Goal: Obtain resource: Download file/media

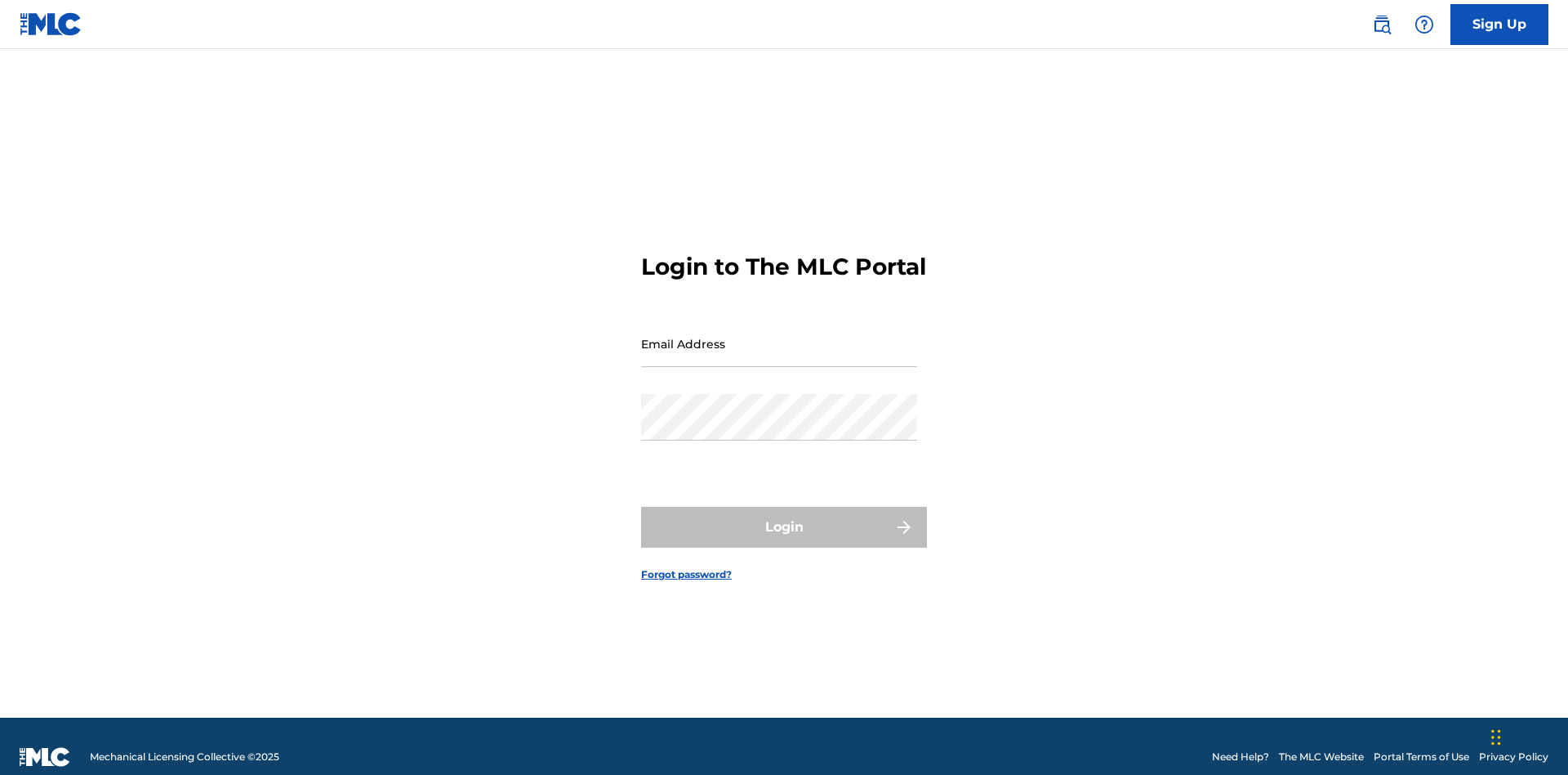
scroll to position [21, 0]
click at [779, 336] on input "Email Address" at bounding box center [779, 343] width 276 height 46
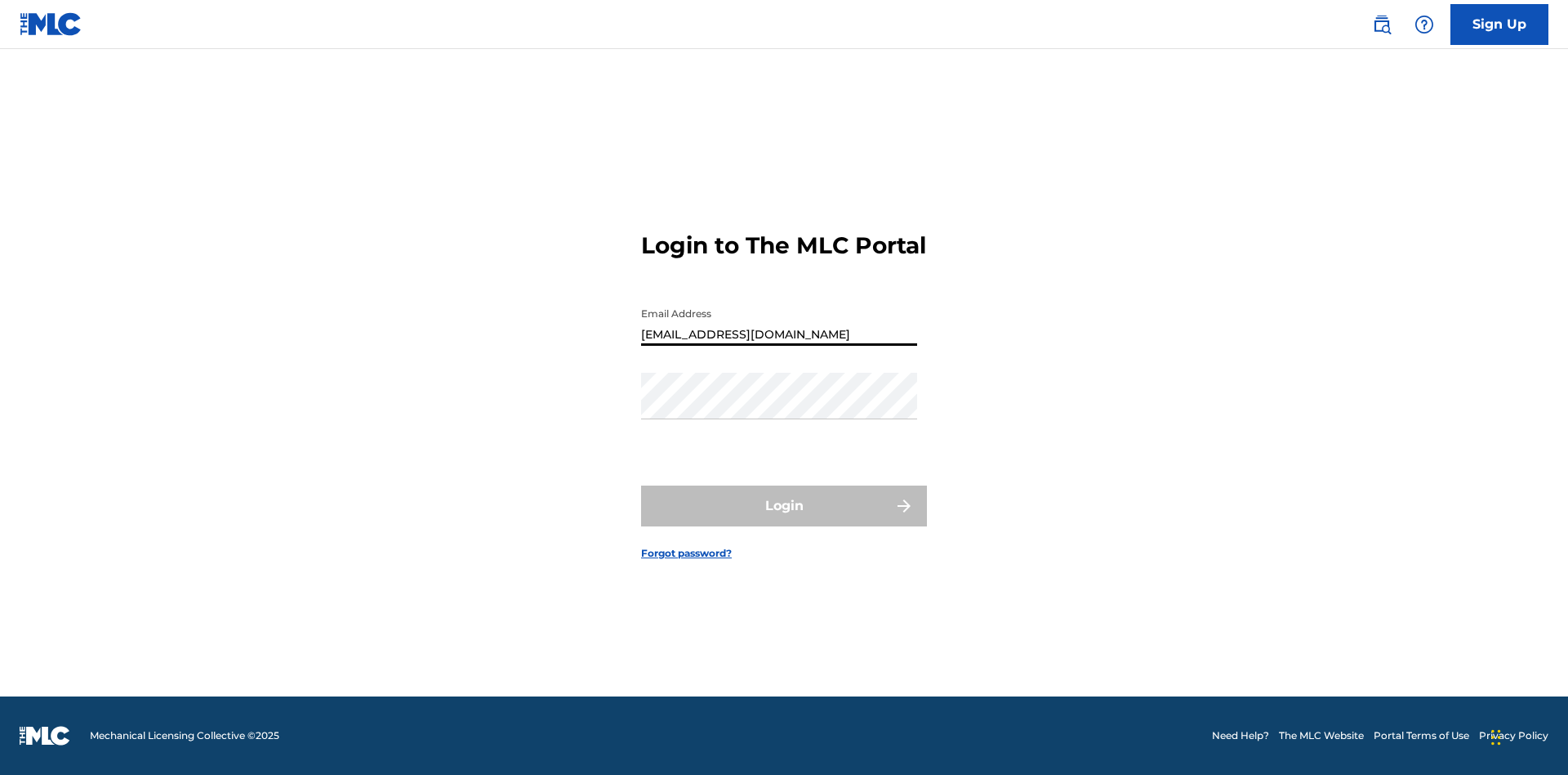
type input "240b4aa9-f93a-4811-b82d-48bb69760ffa@mailslurp.com"
click at [784, 520] on button "Login" at bounding box center [784, 506] width 286 height 41
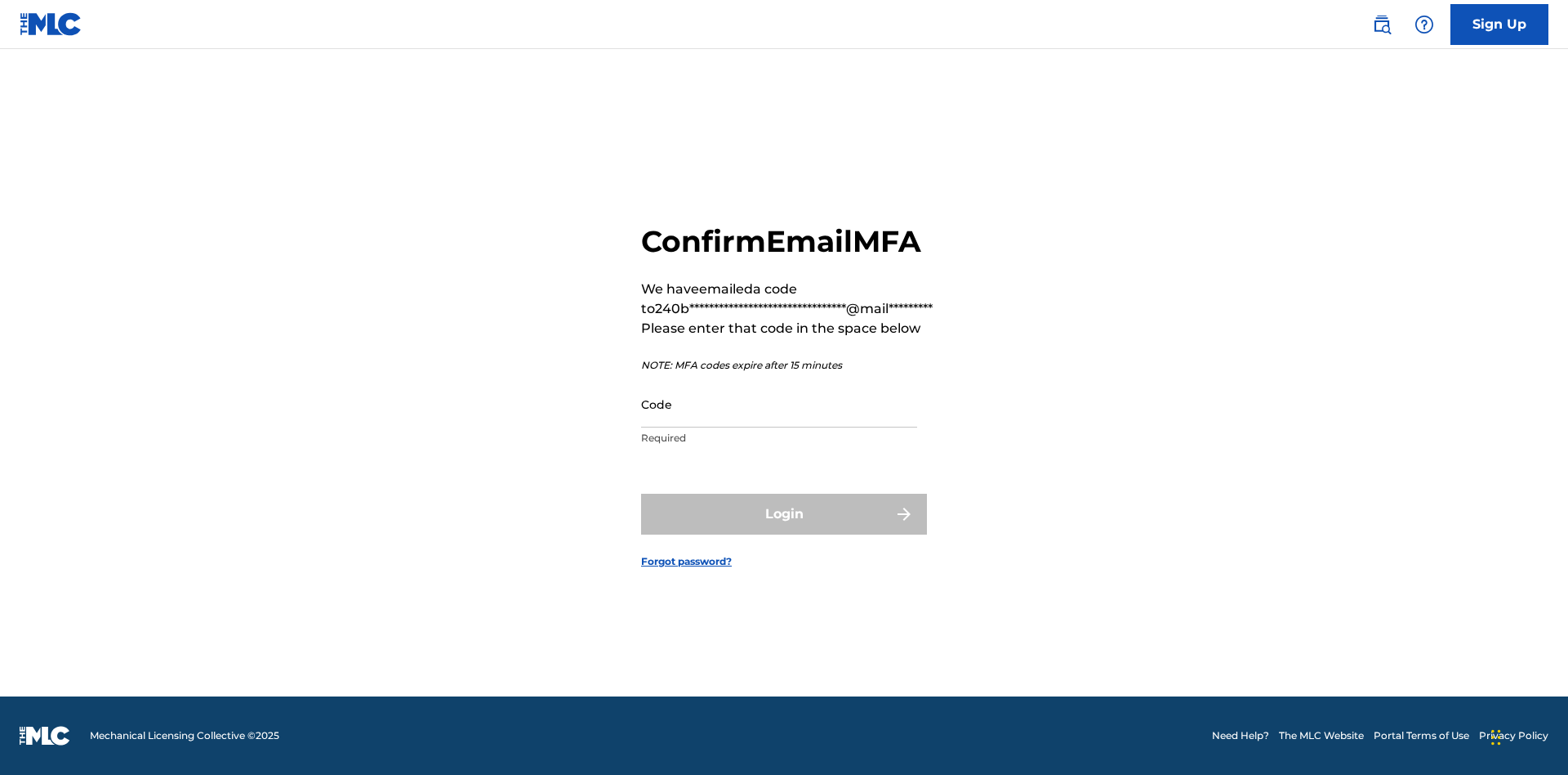
click at [779, 403] on input "Code" at bounding box center [779, 404] width 276 height 46
type input "994105"
click at [784, 513] on button "Login" at bounding box center [784, 514] width 286 height 41
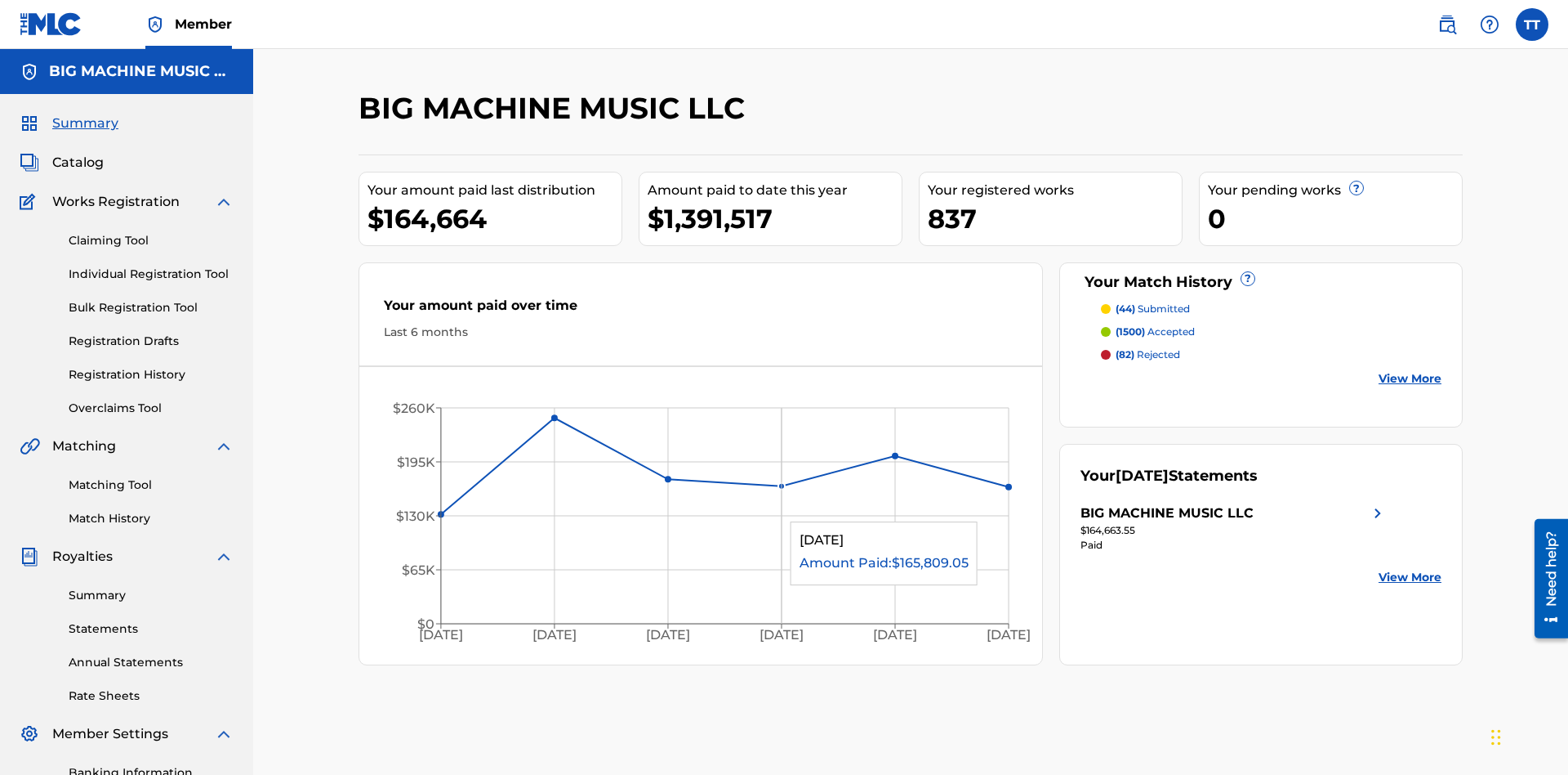
click at [78, 152] on span "Catalog" at bounding box center [78, 162] width 51 height 20
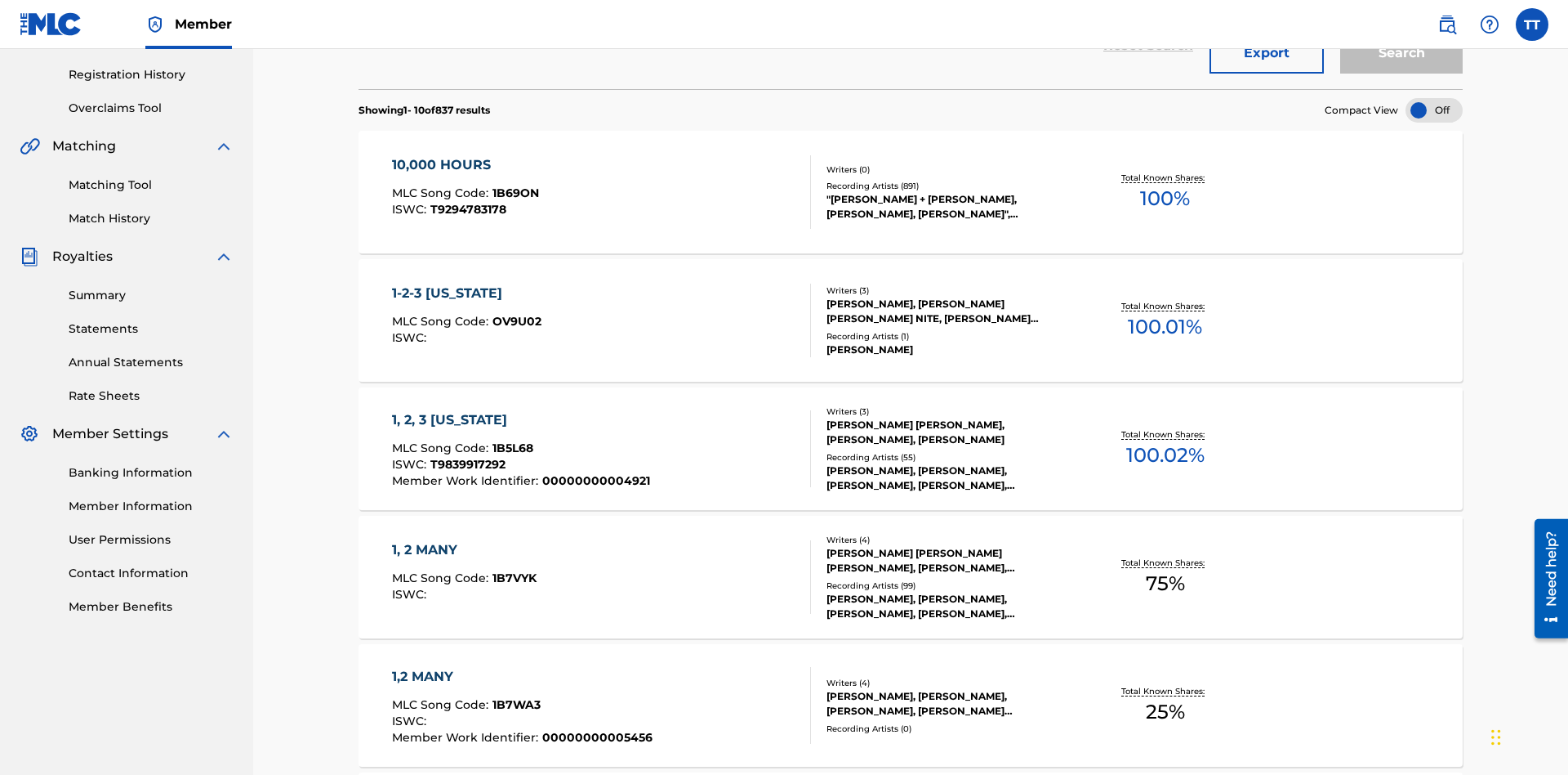
click at [1267, 74] on button "Export" at bounding box center [1267, 53] width 115 height 41
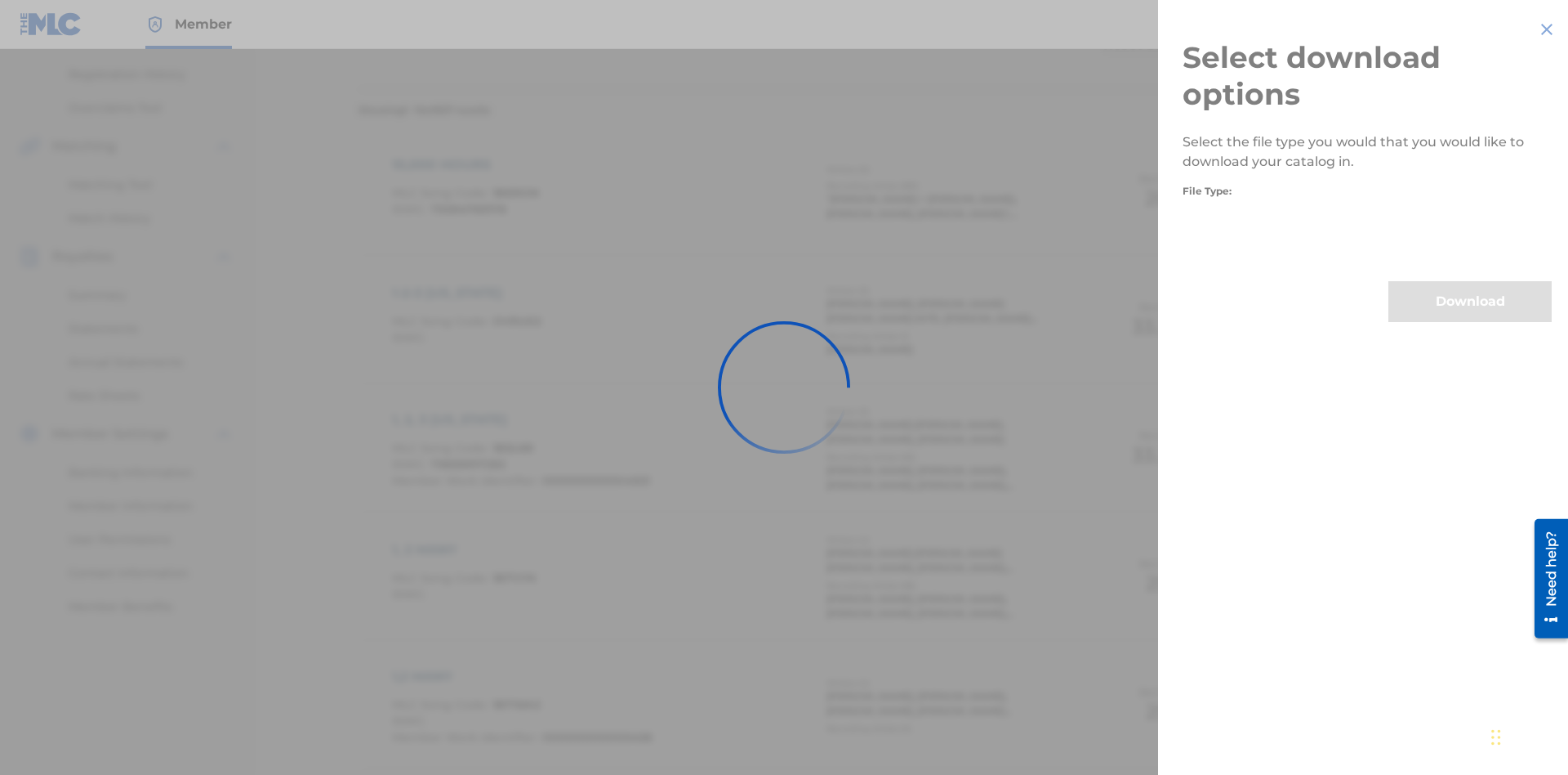
scroll to position [235, 0]
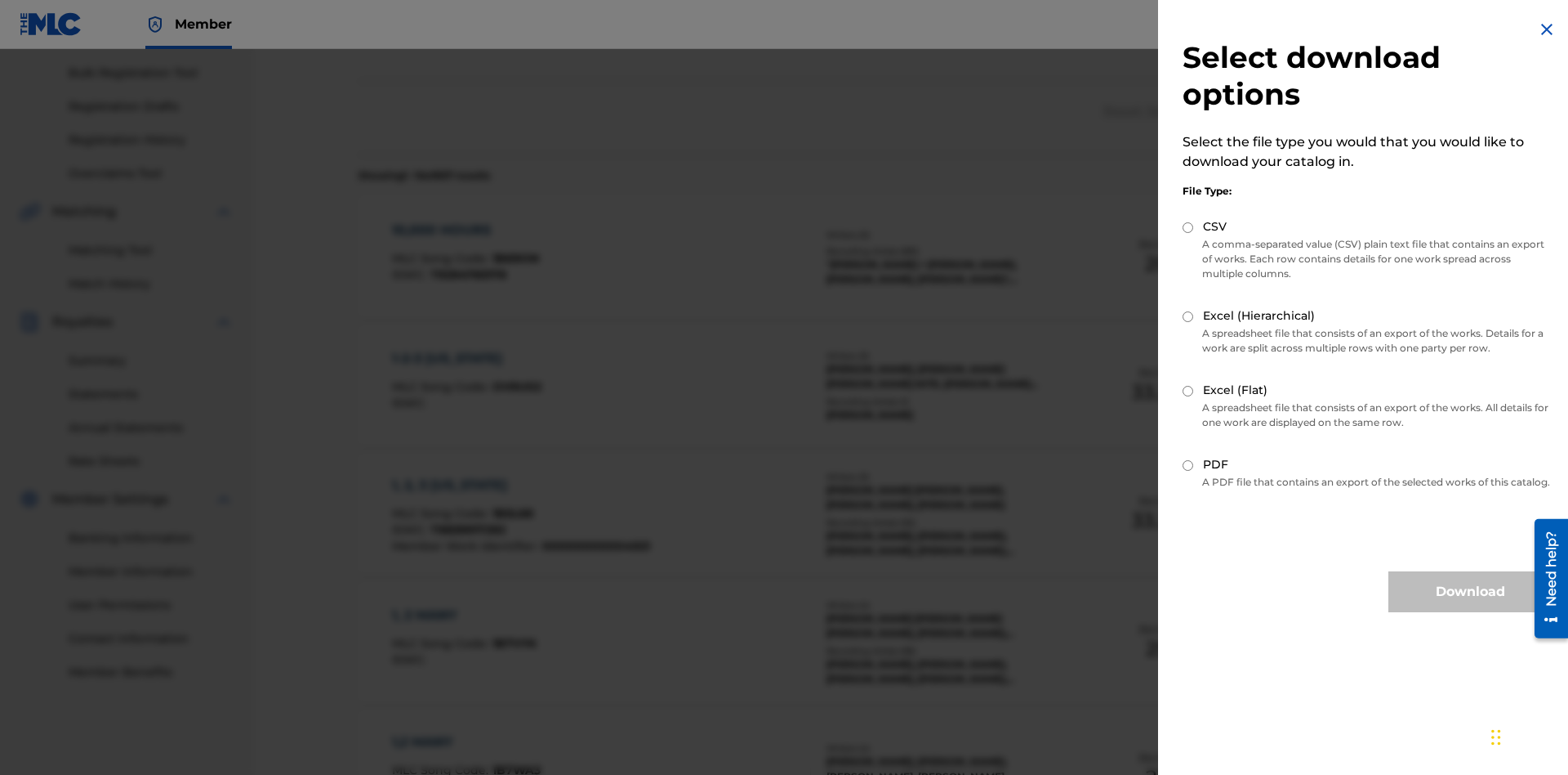
click at [1188, 227] on input "CSV" at bounding box center [1188, 228] width 10 height 10
radio input "true"
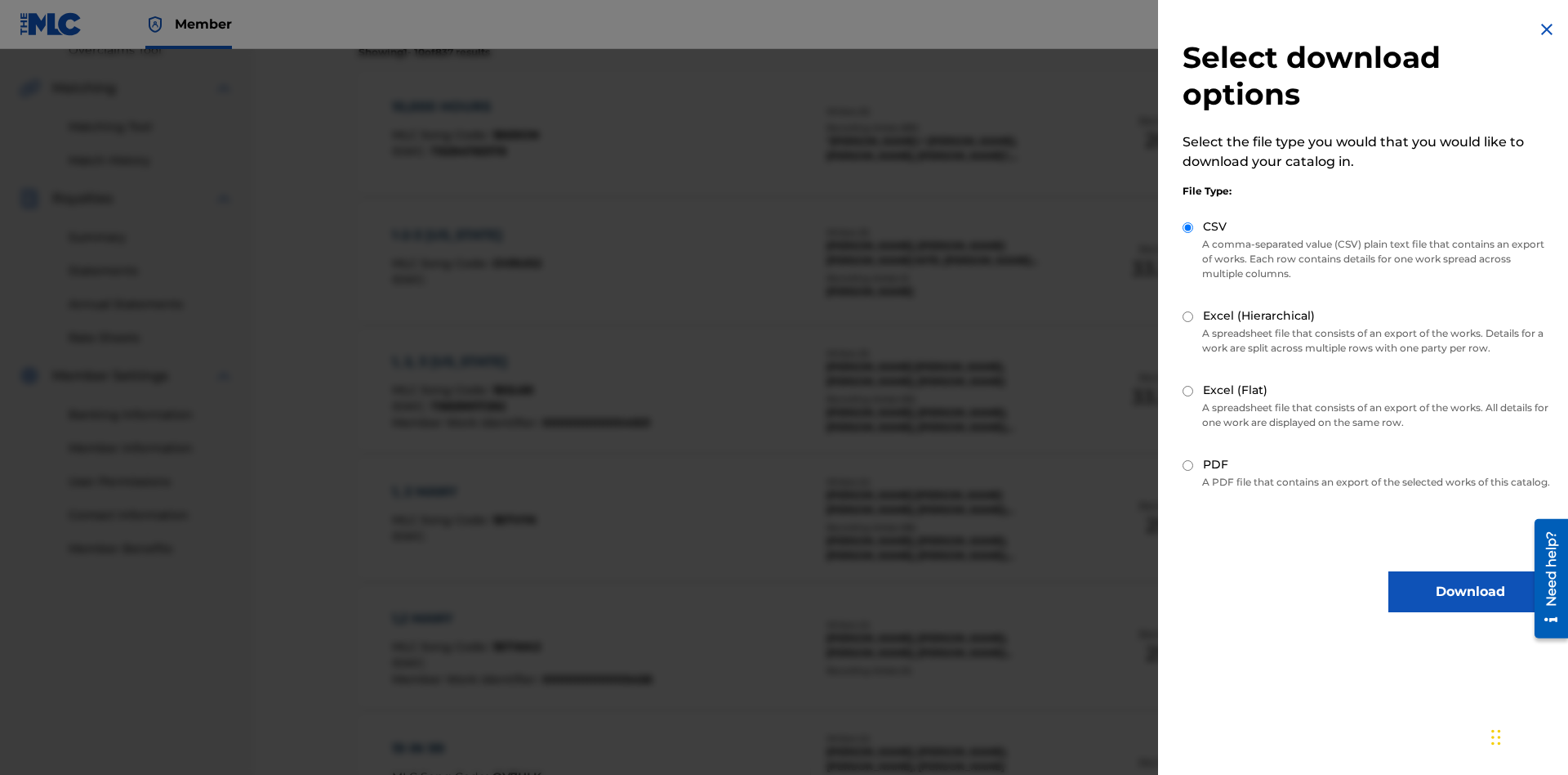
click at [1470, 606] on button "Download" at bounding box center [1470, 592] width 163 height 41
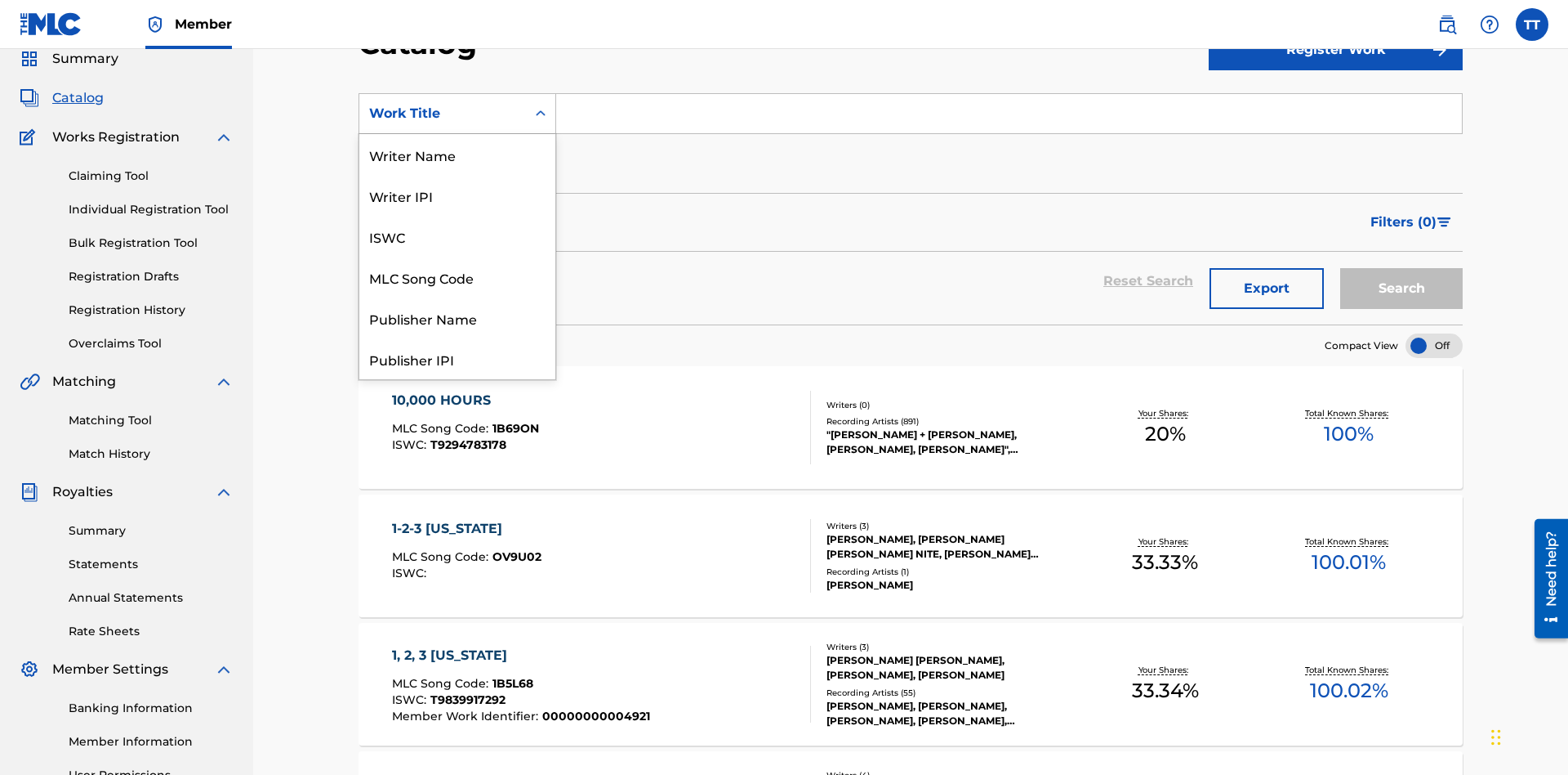
scroll to position [245, 0]
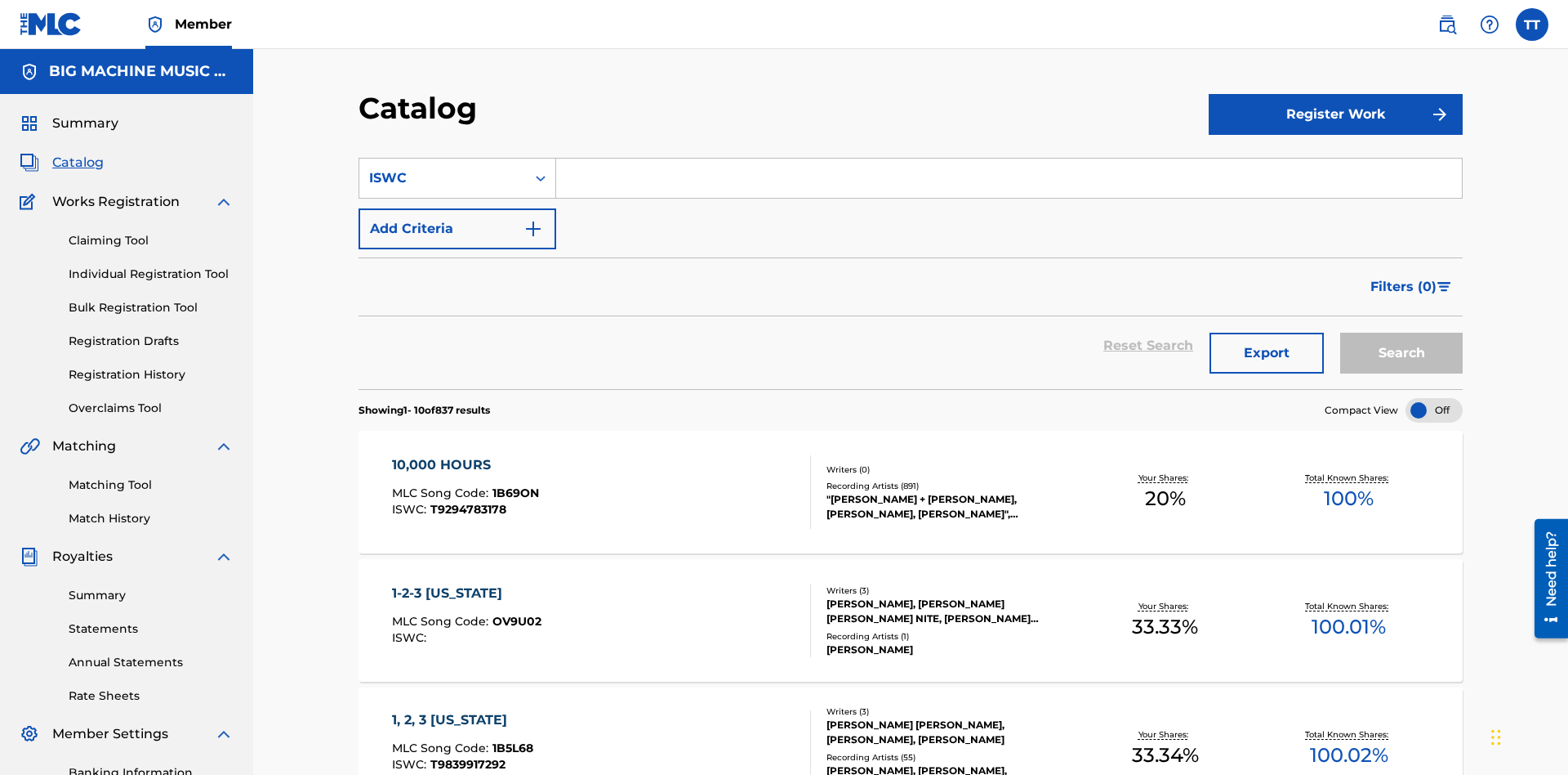
click at [1008, 158] on input "Search Form" at bounding box center [1009, 178] width 906 height 39
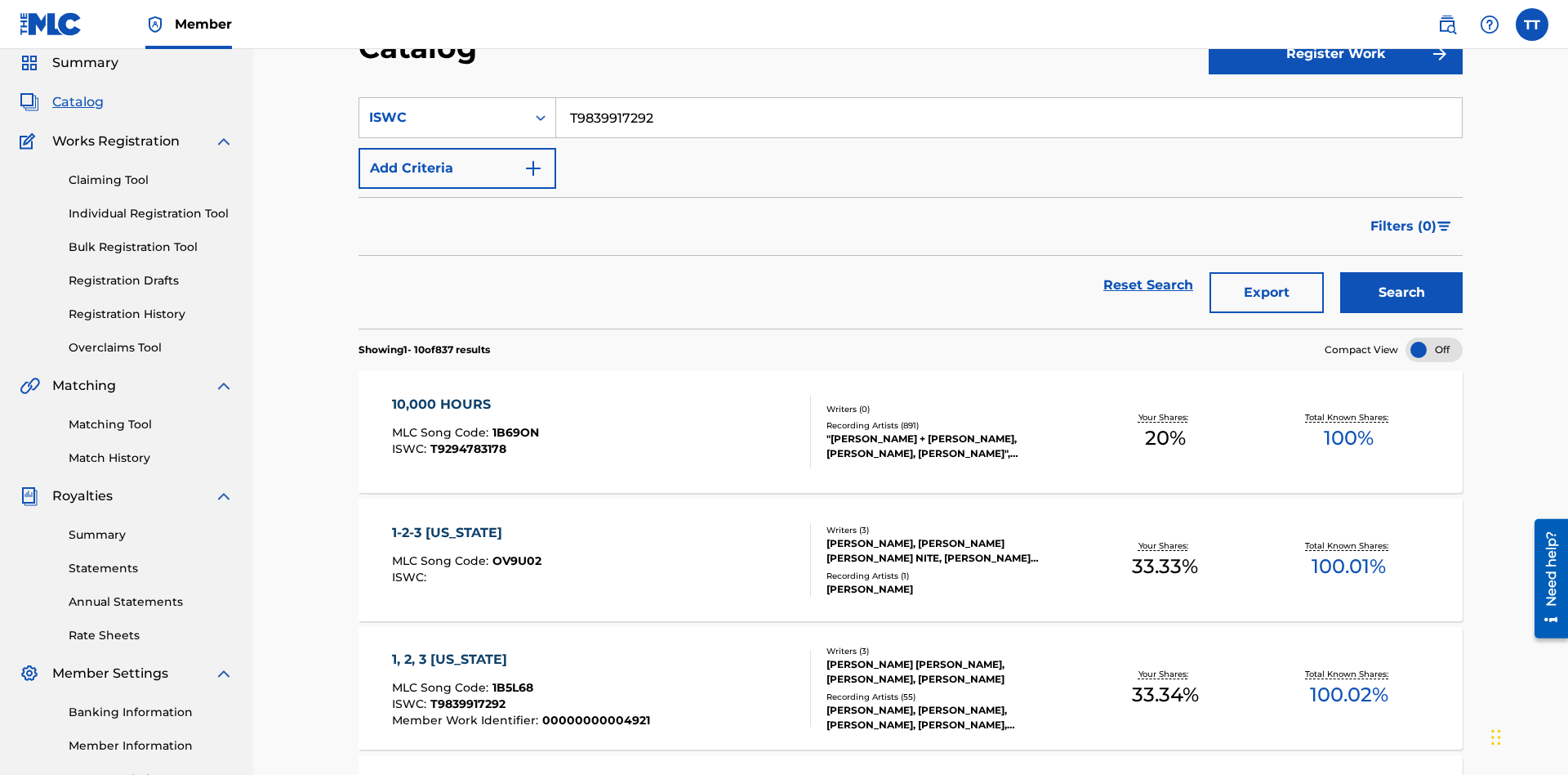
type input "T9839917292"
click at [457, 148] on button "Add Criteria" at bounding box center [457, 169] width 198 height 41
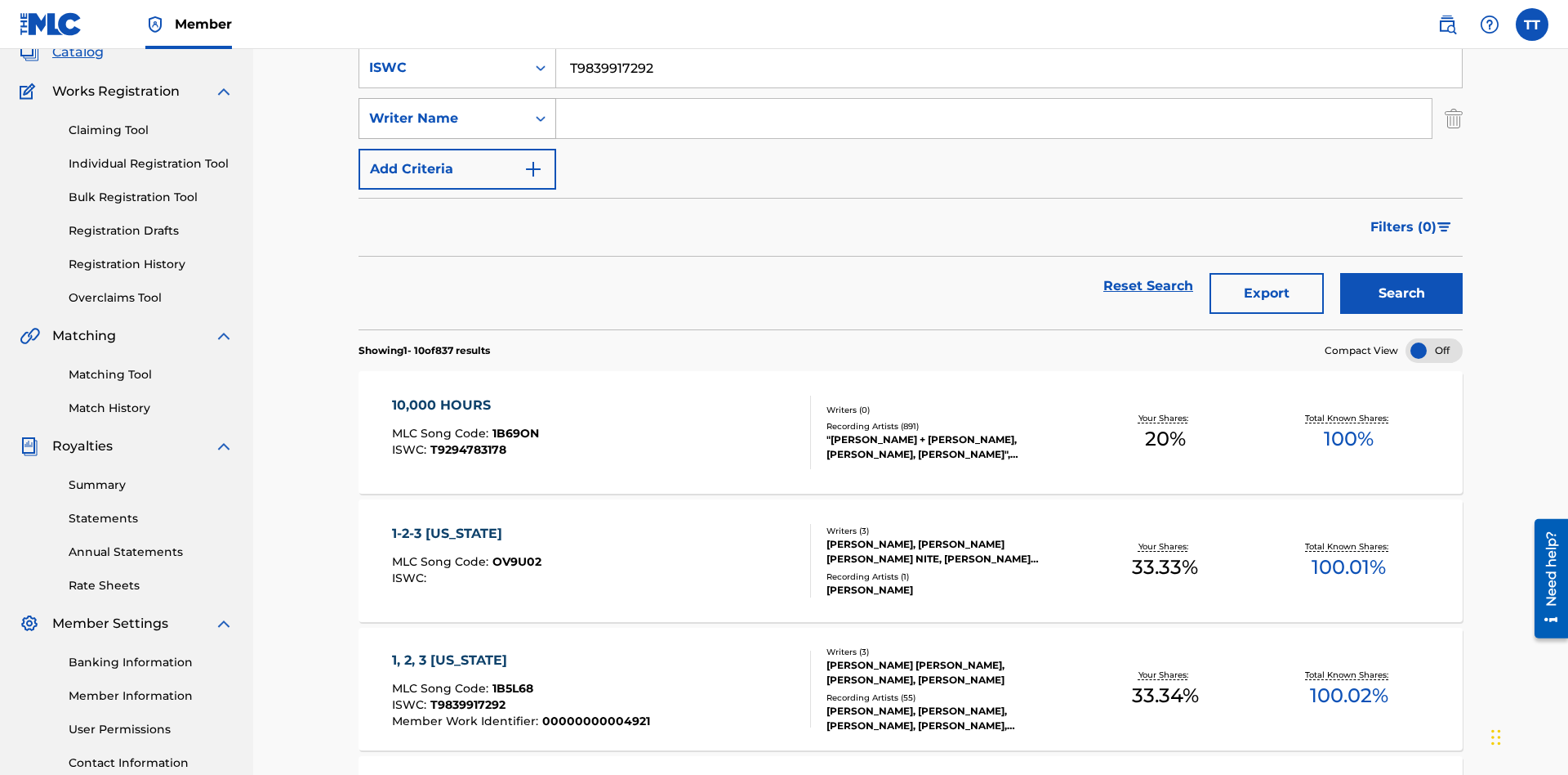
click at [442, 114] on div "Writer Name" at bounding box center [442, 118] width 147 height 20
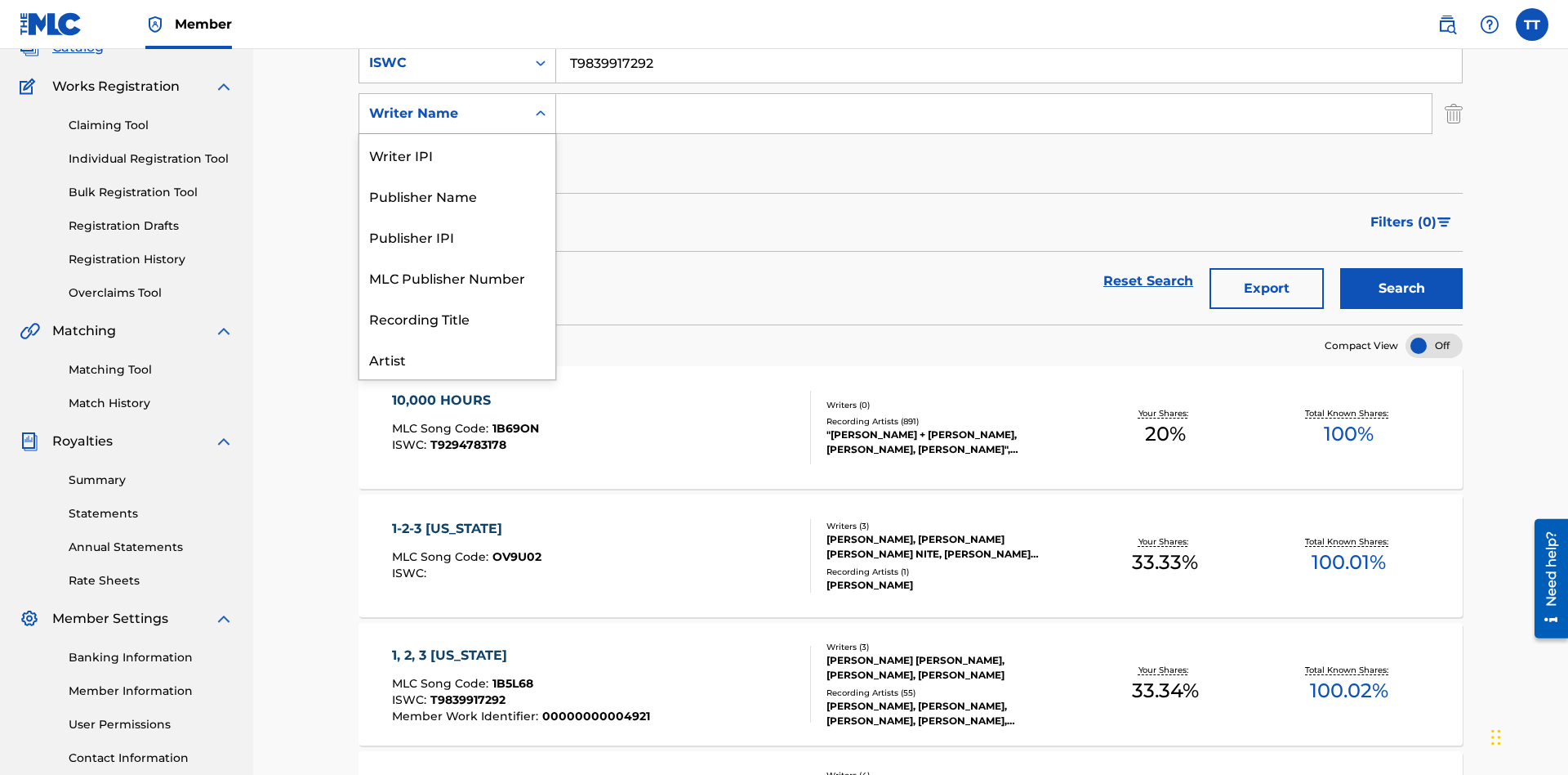
scroll to position [81, 0]
click at [457, 134] on div "Publisher Name" at bounding box center [457, 114] width 196 height 41
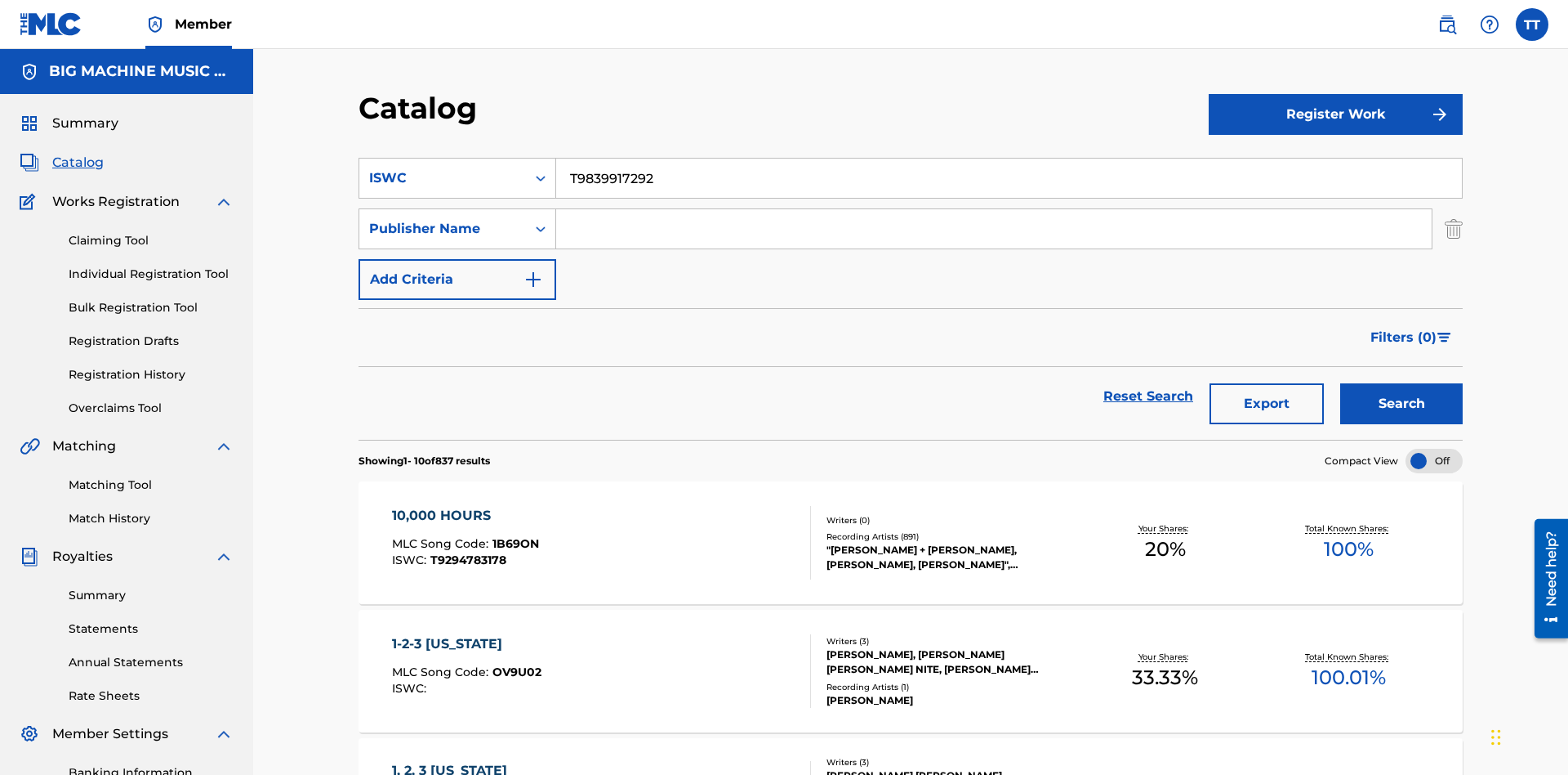
click at [994, 209] on input "Search Form" at bounding box center [994, 229] width 876 height 39
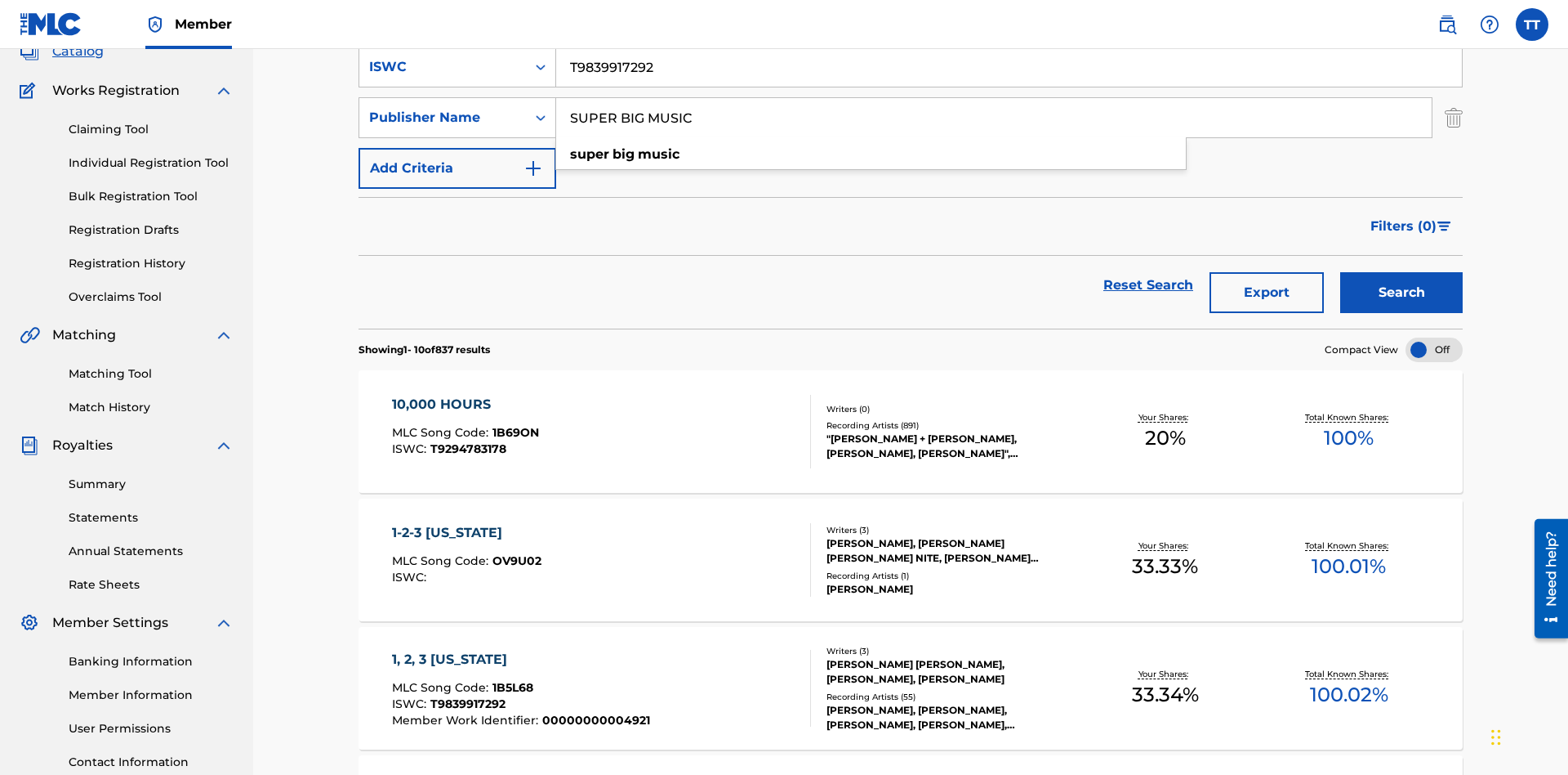
type input "SUPER BIG MUSIC"
click at [457, 148] on button "Add Criteria" at bounding box center [457, 169] width 198 height 41
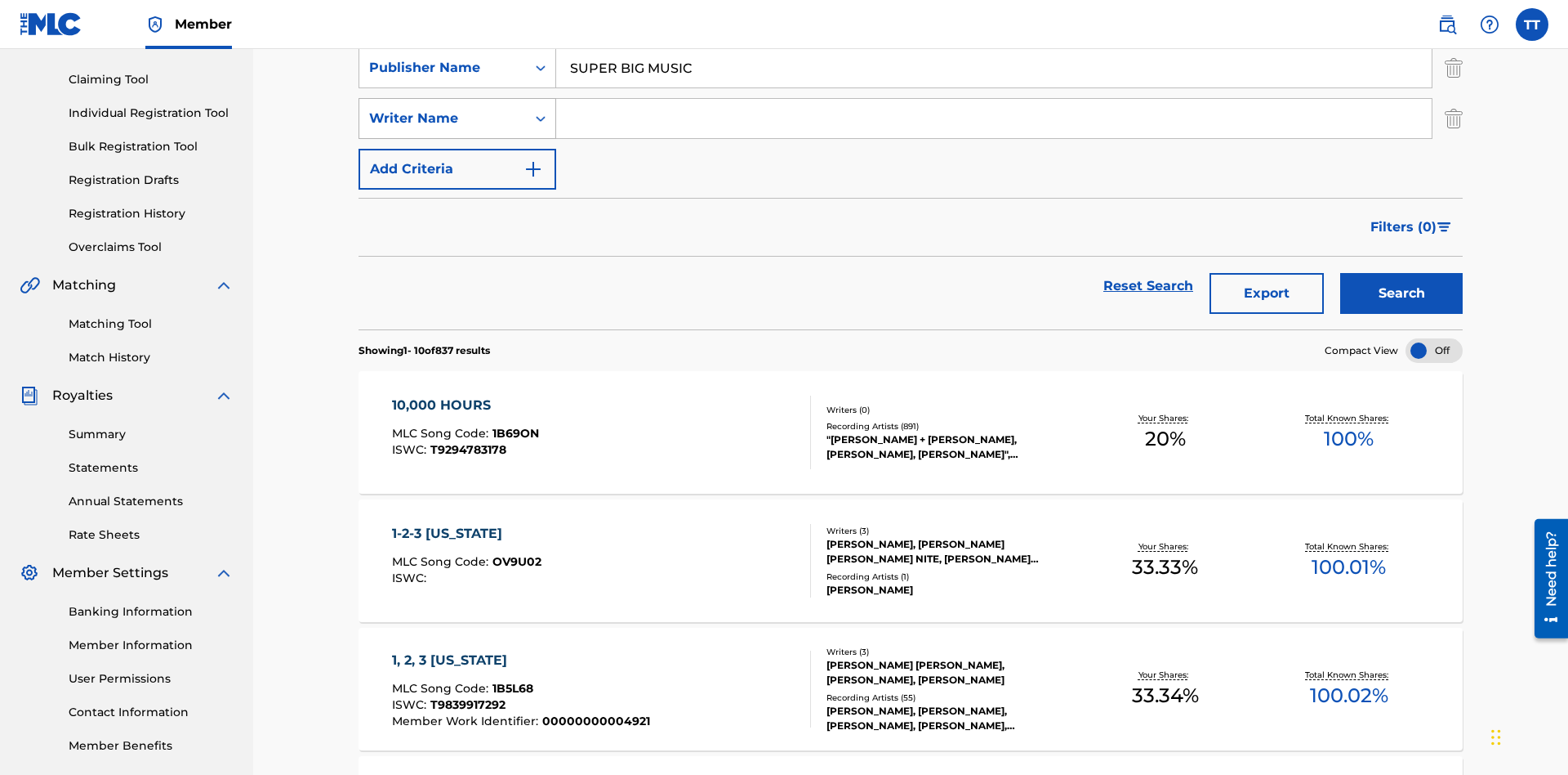
click at [442, 114] on div "Writer Name" at bounding box center [442, 118] width 147 height 20
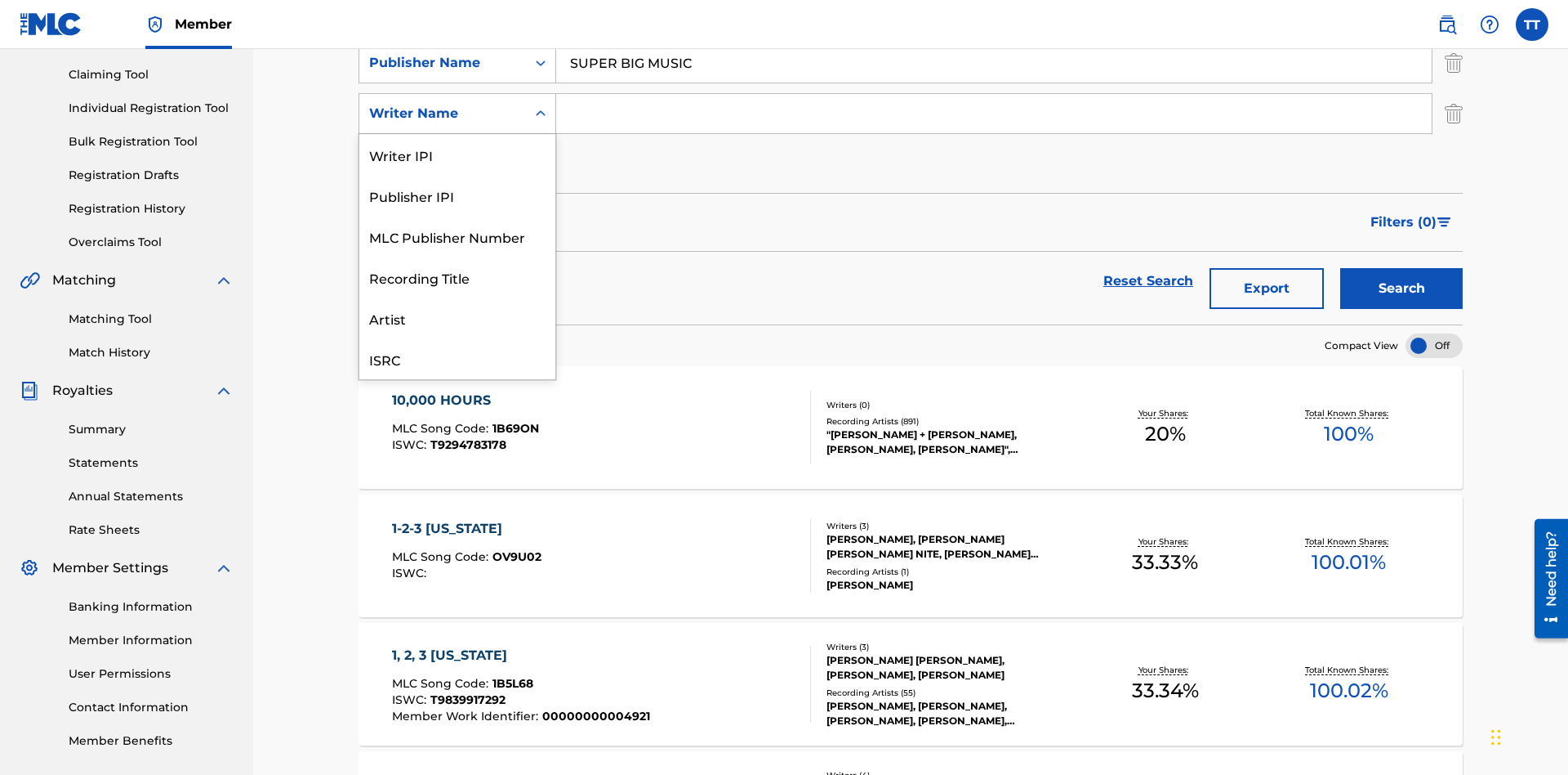
scroll to position [41, 0]
click at [457, 195] on div "MLC Publisher Number" at bounding box center [457, 195] width 196 height 41
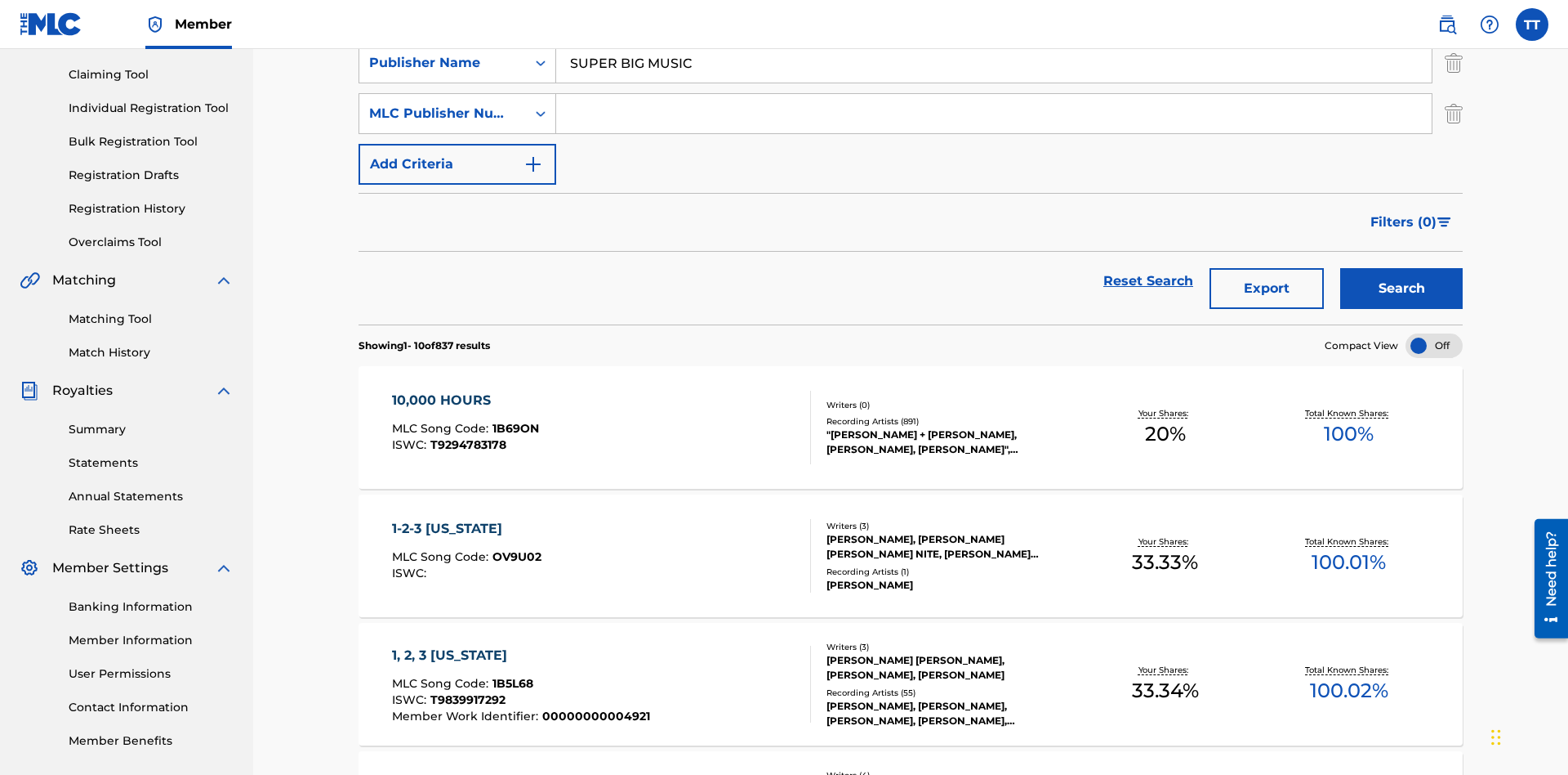
click at [994, 117] on input "Search Form" at bounding box center [994, 114] width 876 height 39
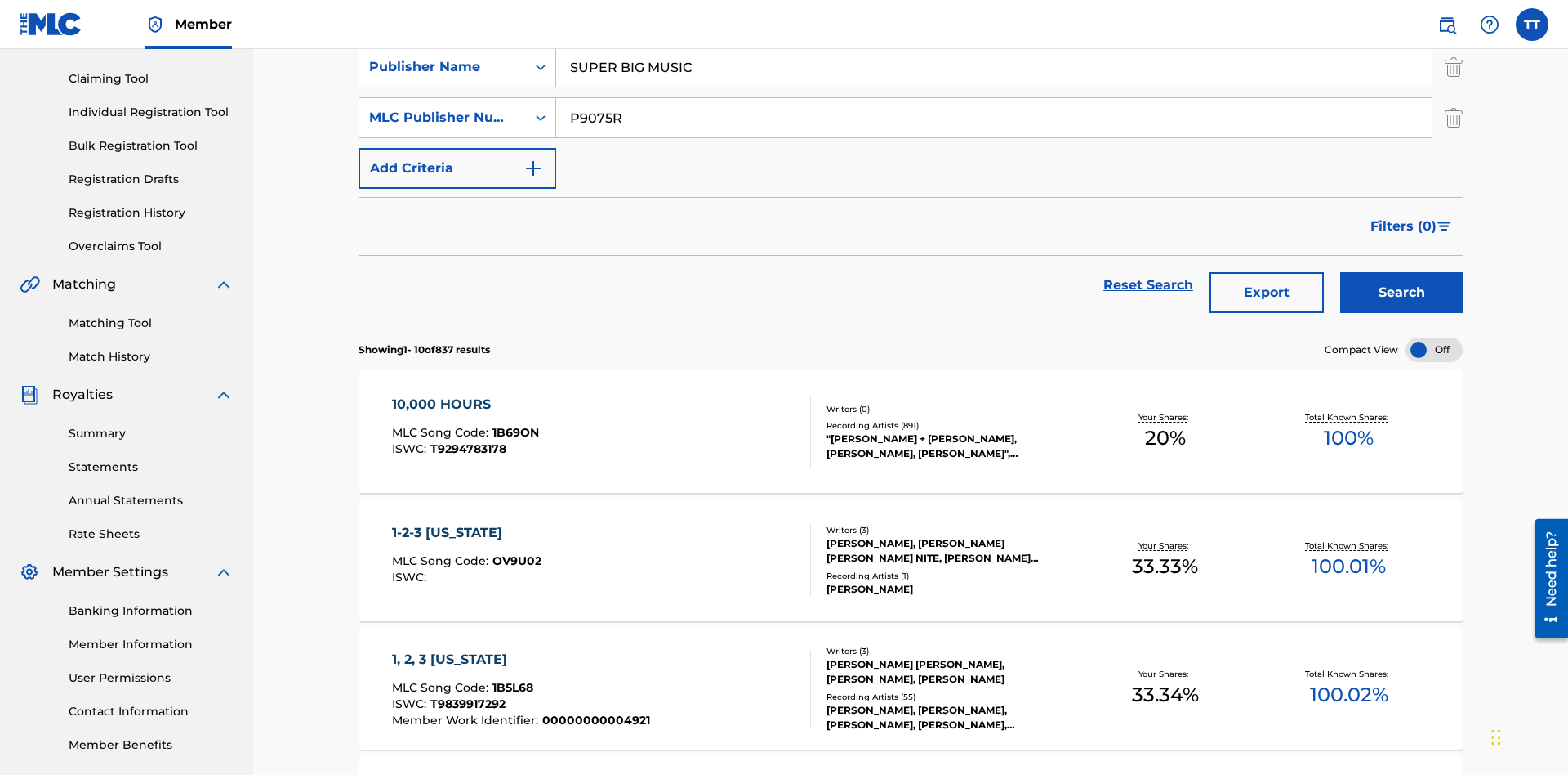
type input "P9075R"
click at [457, 148] on button "Add Criteria" at bounding box center [457, 169] width 198 height 41
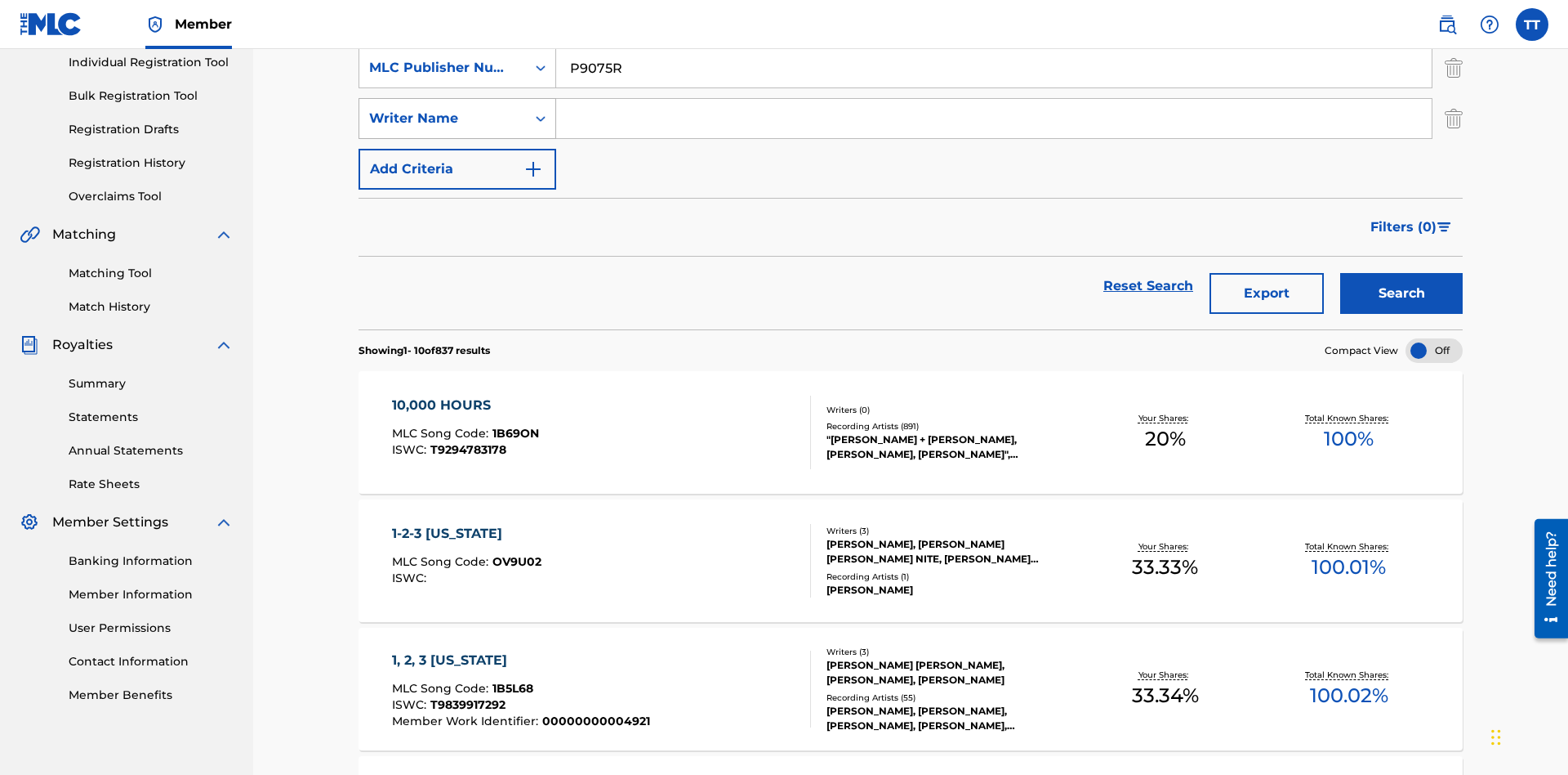
click at [442, 114] on div "Writer Name" at bounding box center [442, 118] width 147 height 20
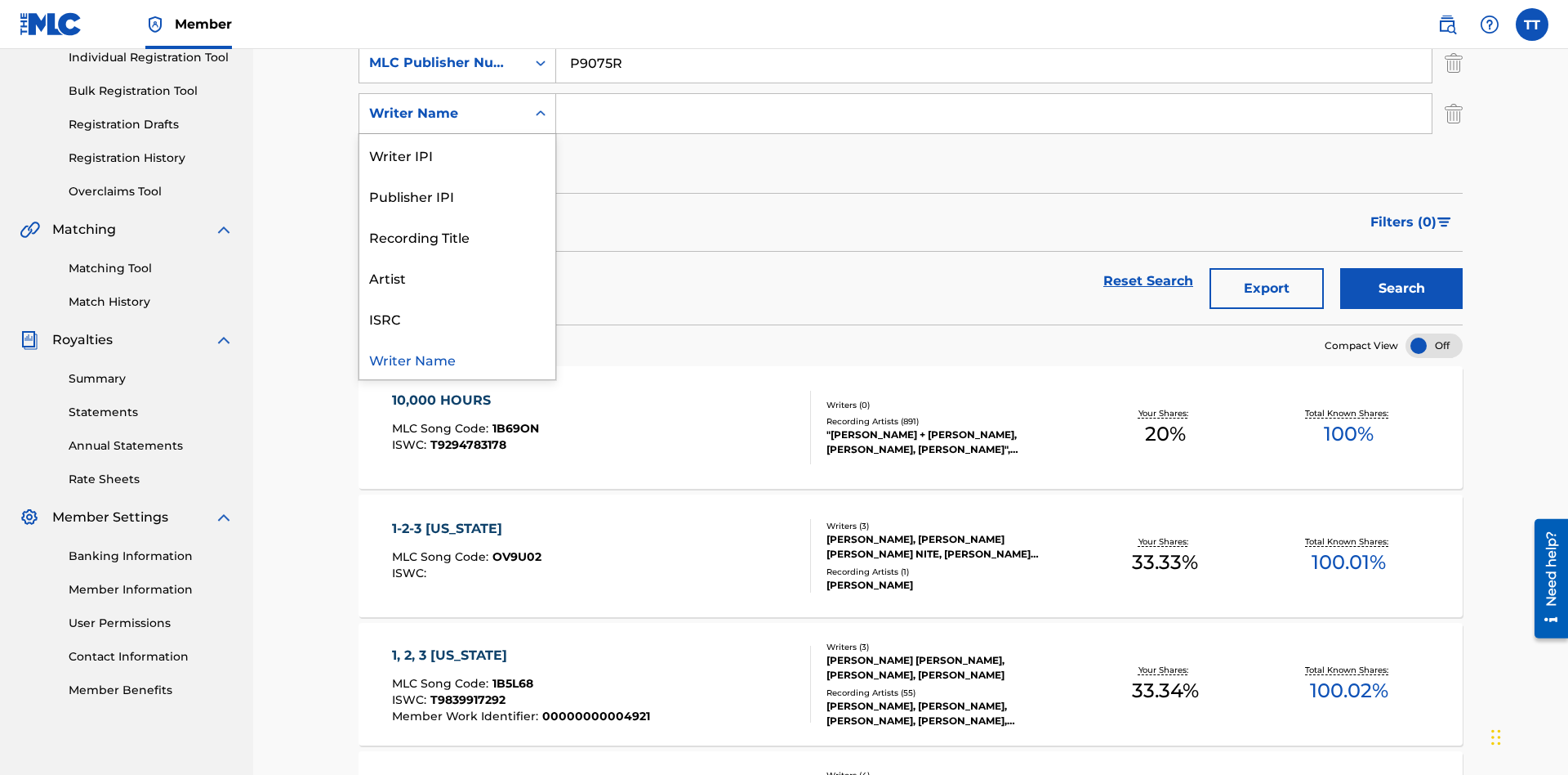
click at [457, 359] on div "Writer Name" at bounding box center [457, 359] width 196 height 41
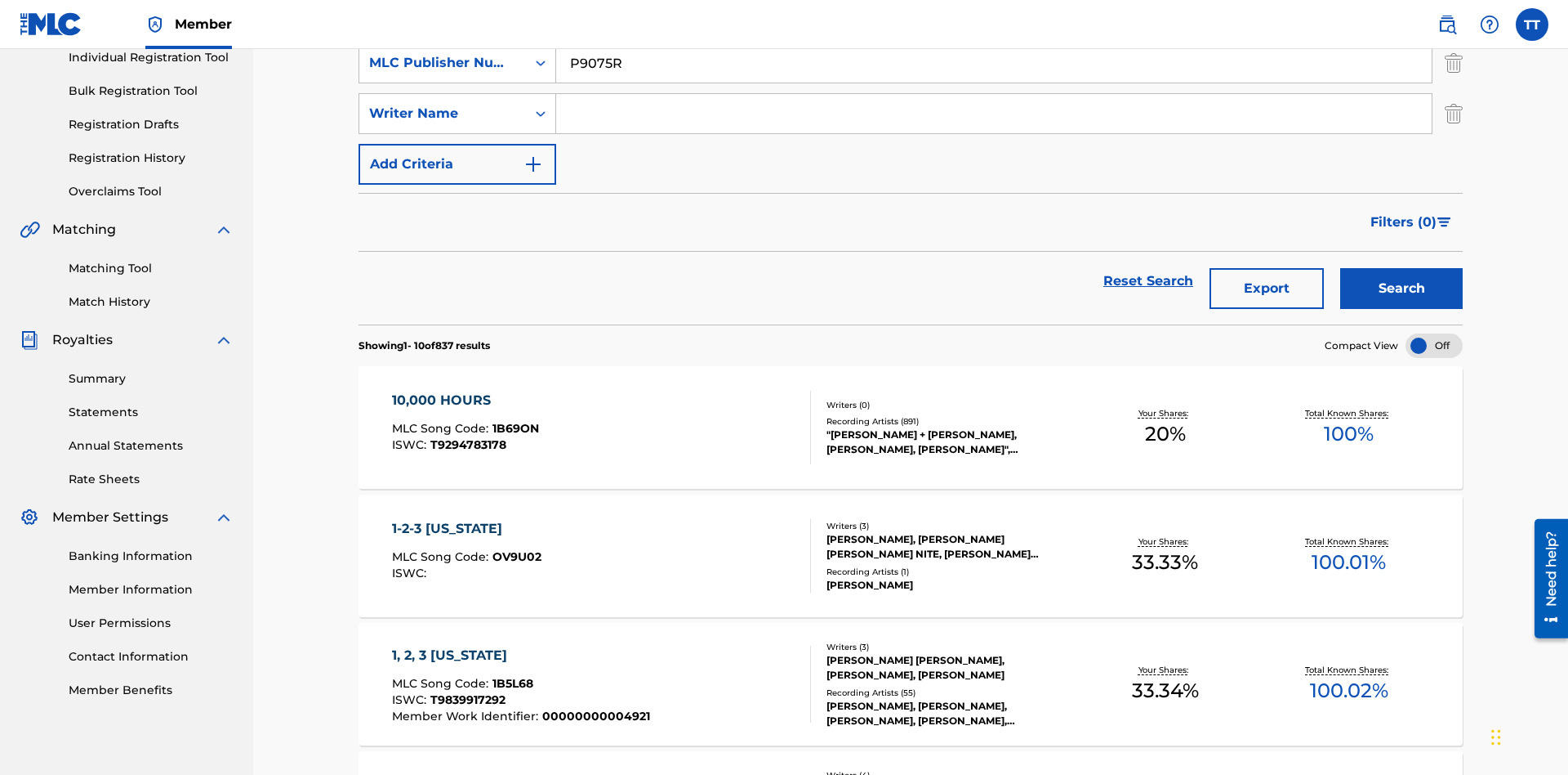
click at [994, 117] on input "Search Form" at bounding box center [994, 114] width 876 height 39
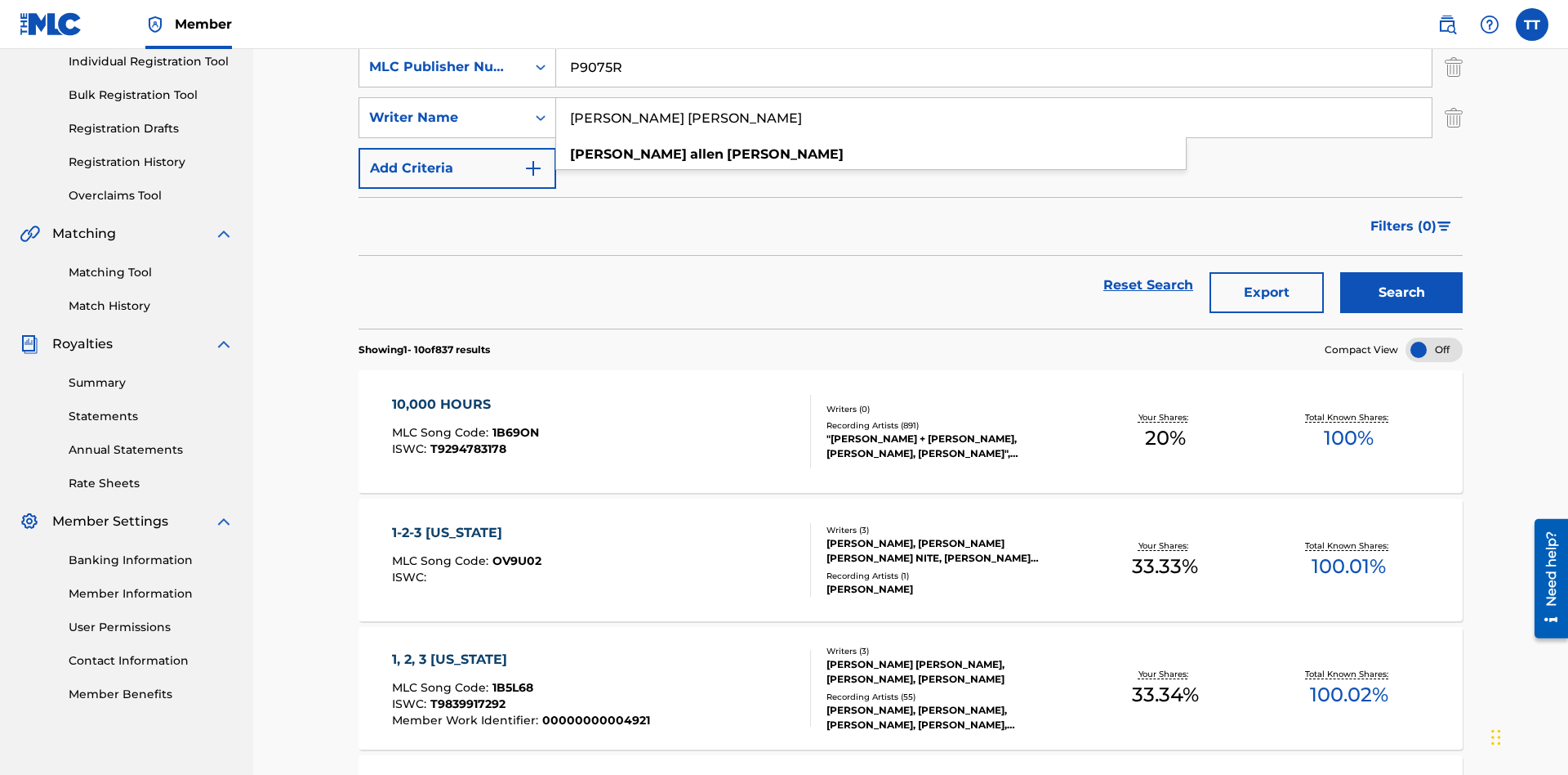
type input "JUSTIN ALLEN EBACH"
click at [457, 148] on button "Add Criteria" at bounding box center [457, 169] width 198 height 41
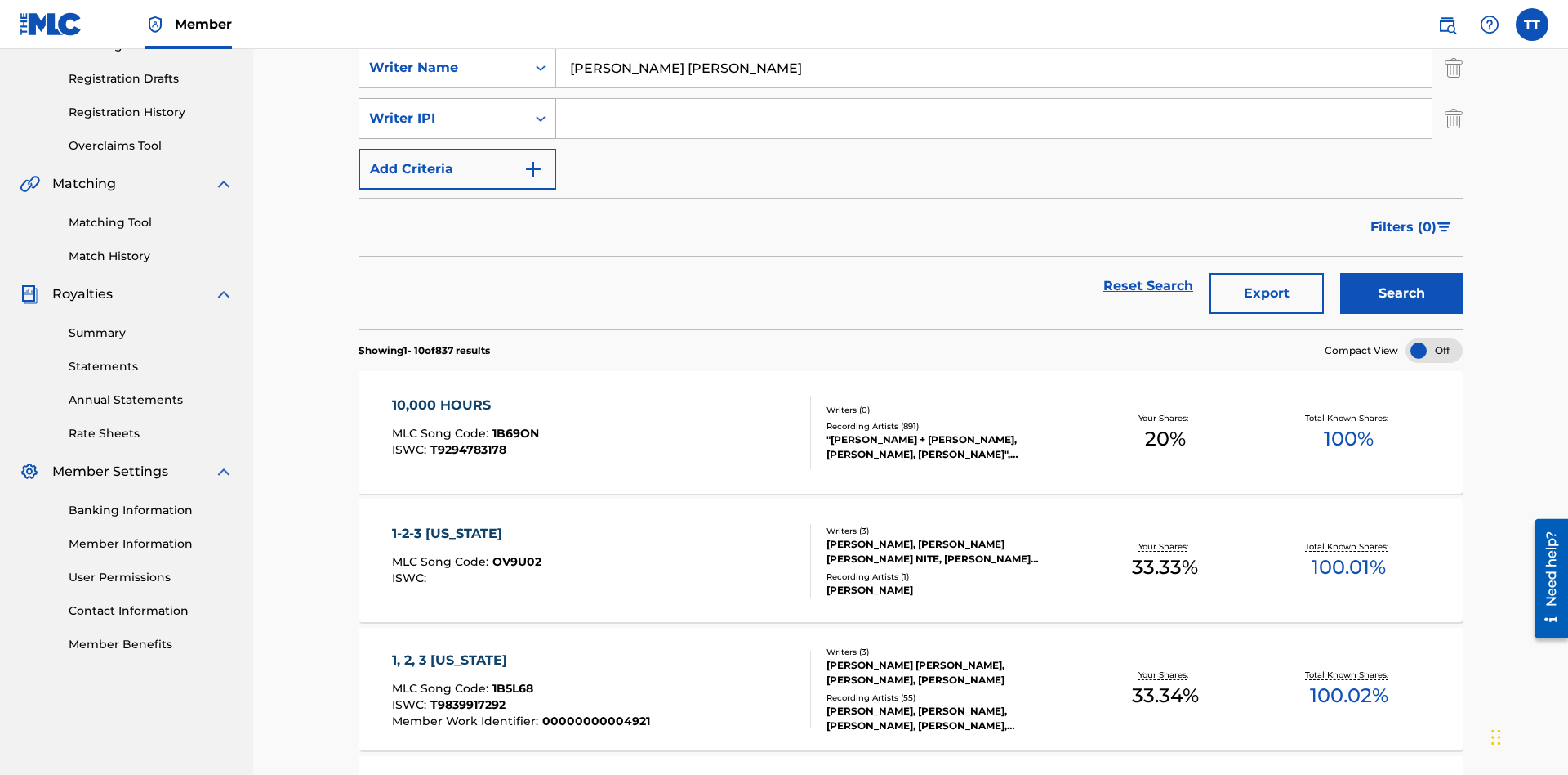
click at [442, 114] on div "Writer IPI" at bounding box center [442, 118] width 147 height 20
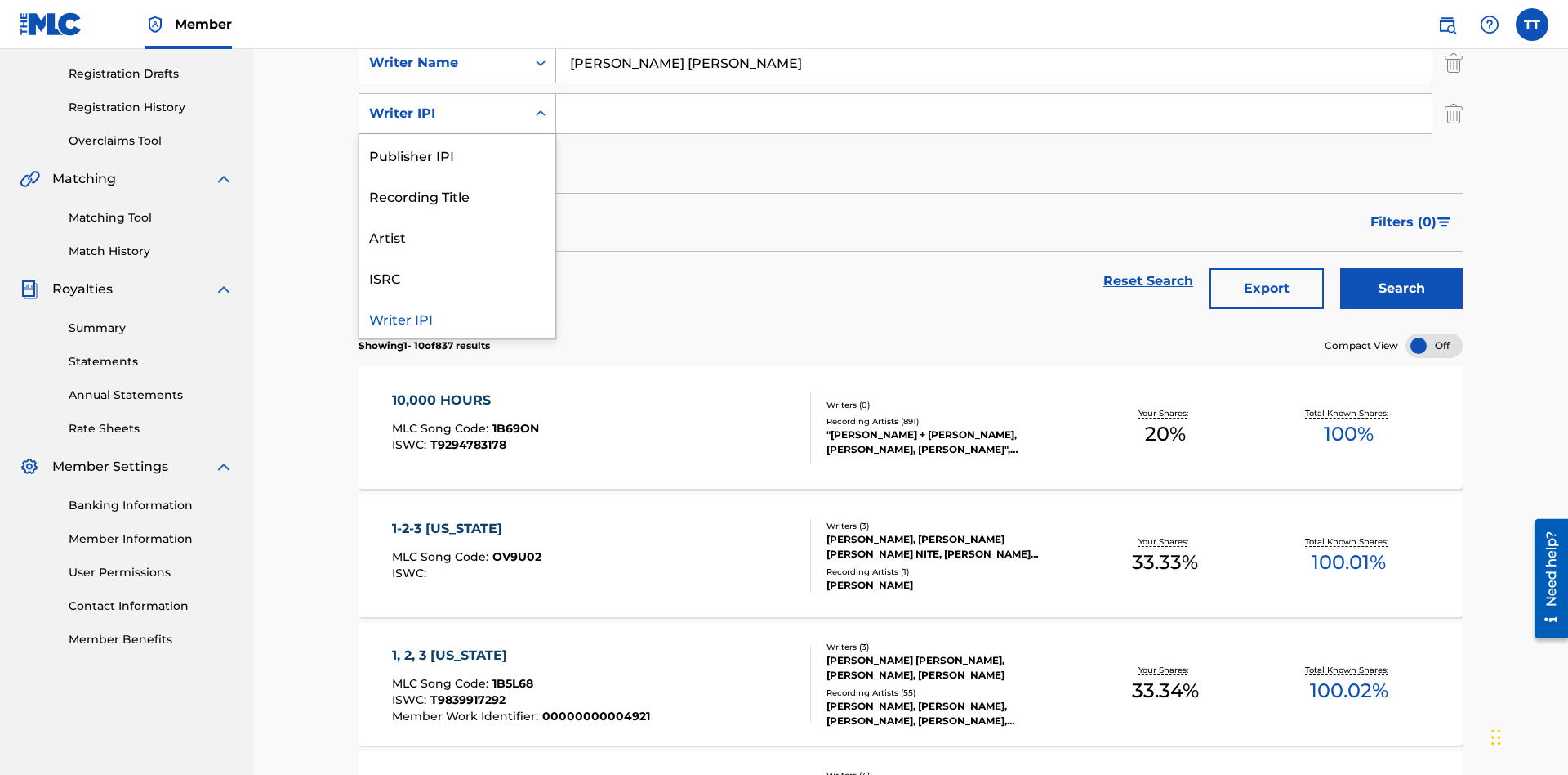
click at [457, 318] on div "Writer IPI" at bounding box center [457, 318] width 196 height 41
click at [994, 117] on input "Search Form" at bounding box center [994, 114] width 876 height 39
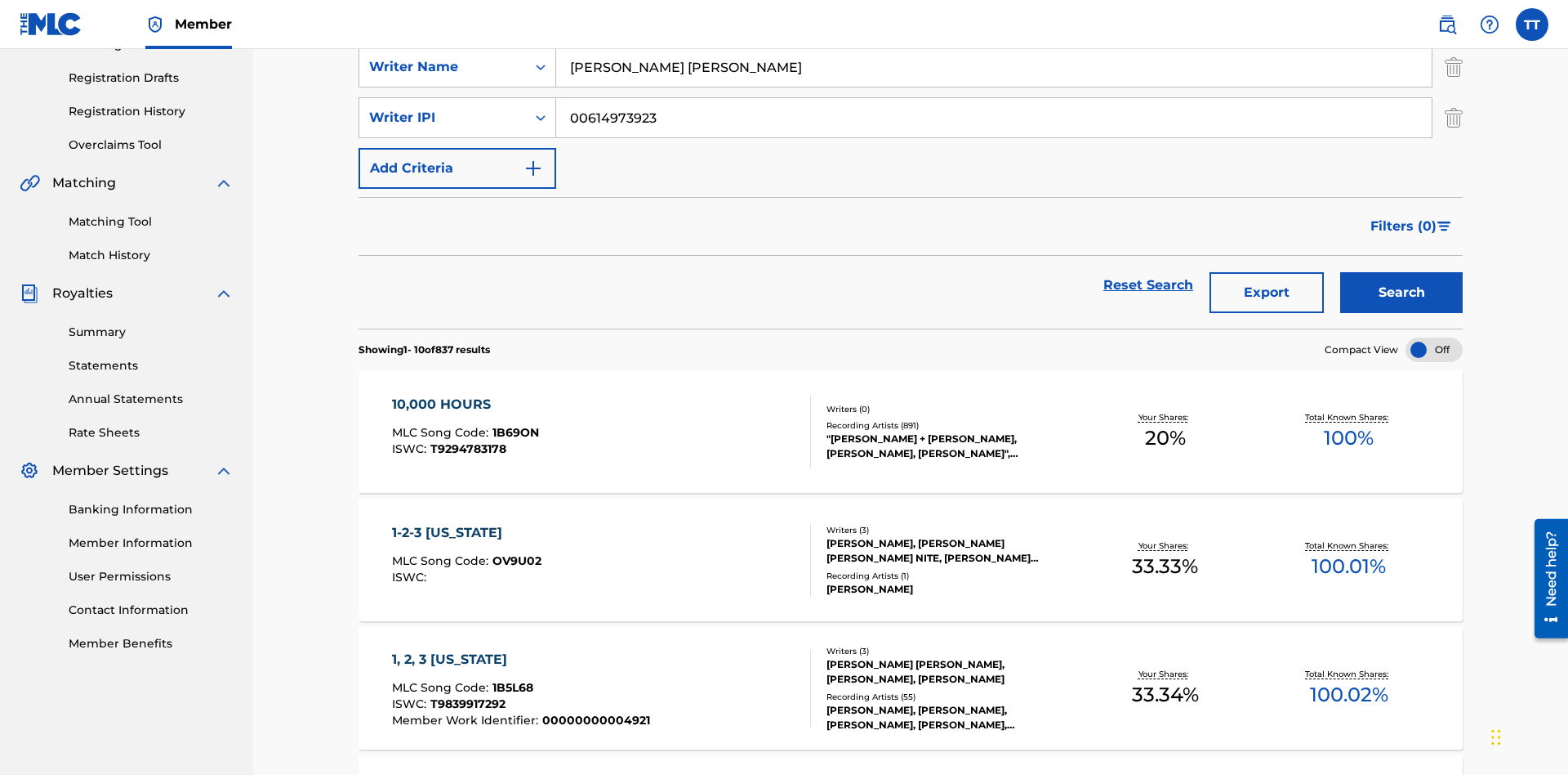
type input "00614973923"
click at [457, 148] on button "Add Criteria" at bounding box center [457, 169] width 198 height 41
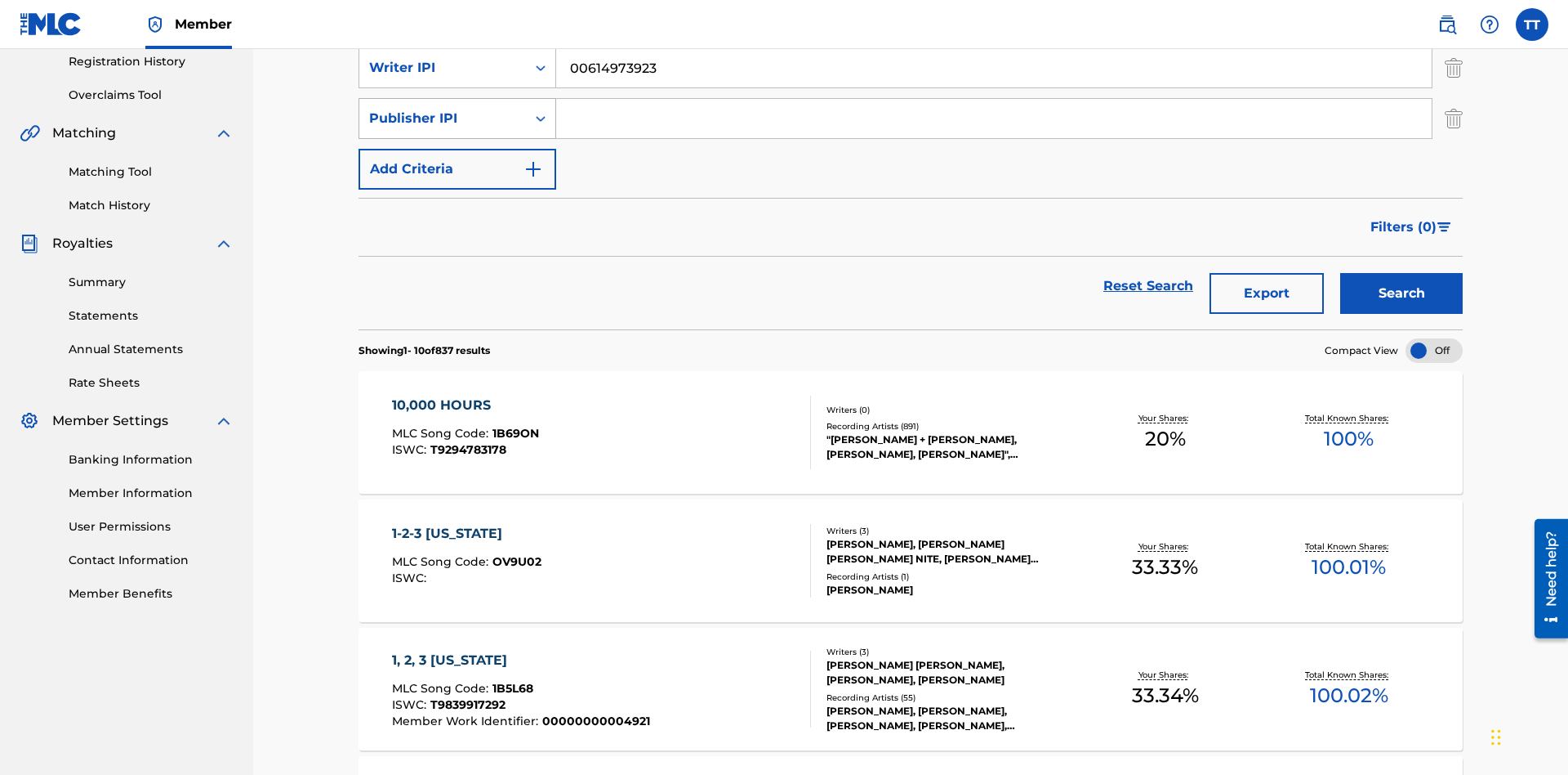
click at [442, 114] on div "Publisher IPI" at bounding box center [442, 118] width 147 height 20
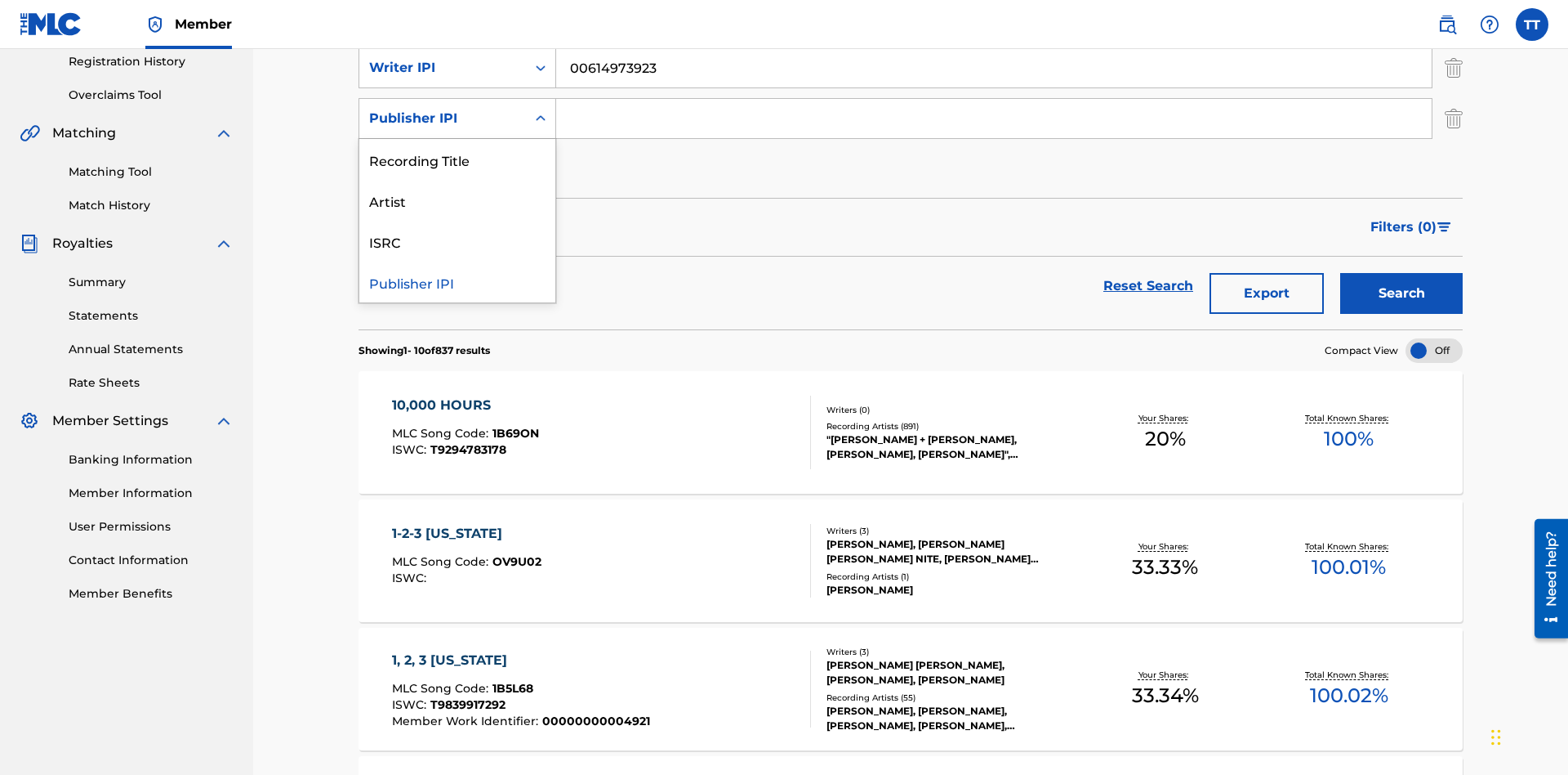
scroll to position [318, 0]
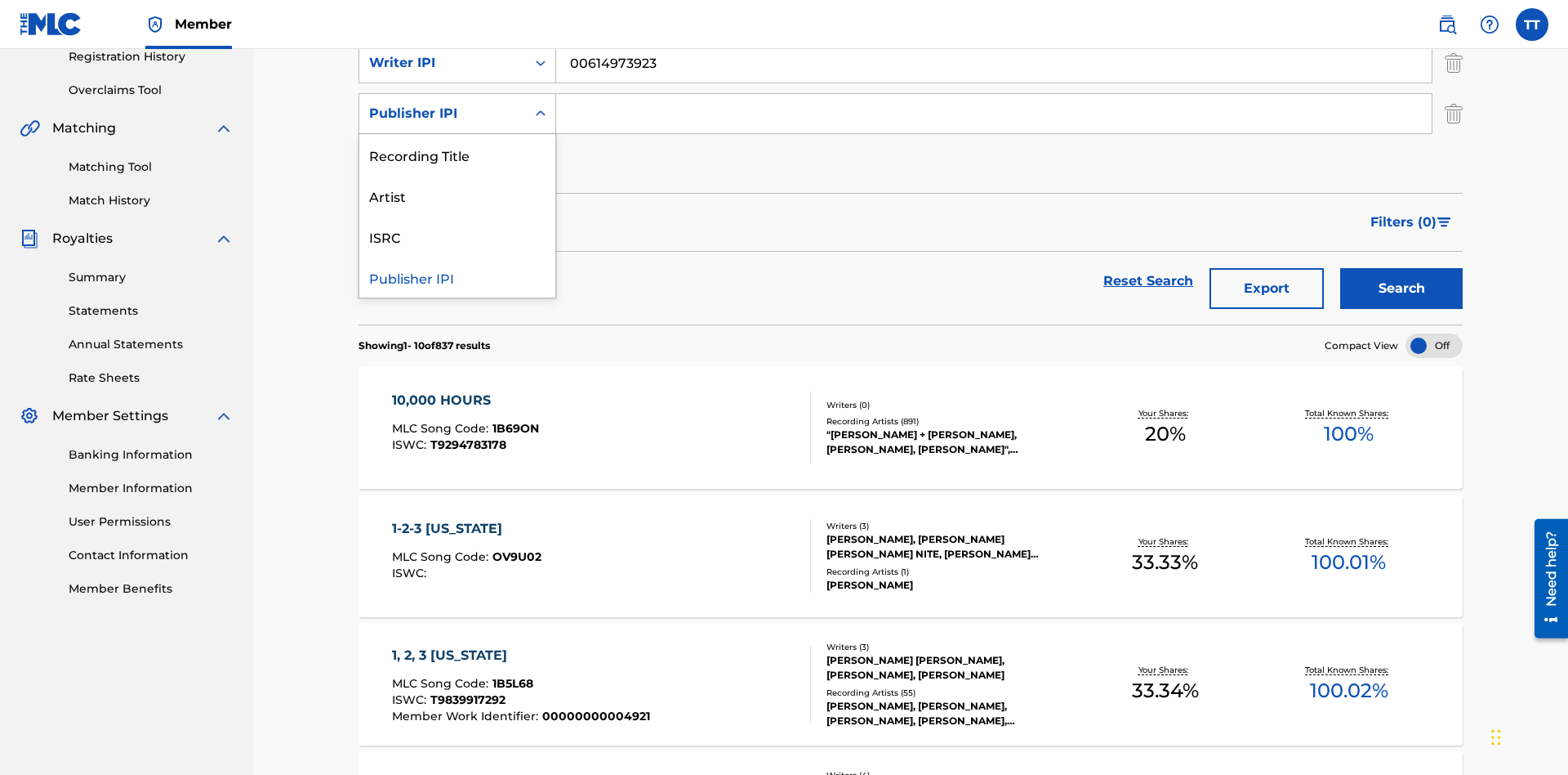
click at [457, 277] on div "Publisher IPI" at bounding box center [457, 277] width 196 height 41
click at [994, 117] on input "Search Form" at bounding box center [994, 114] width 876 height 39
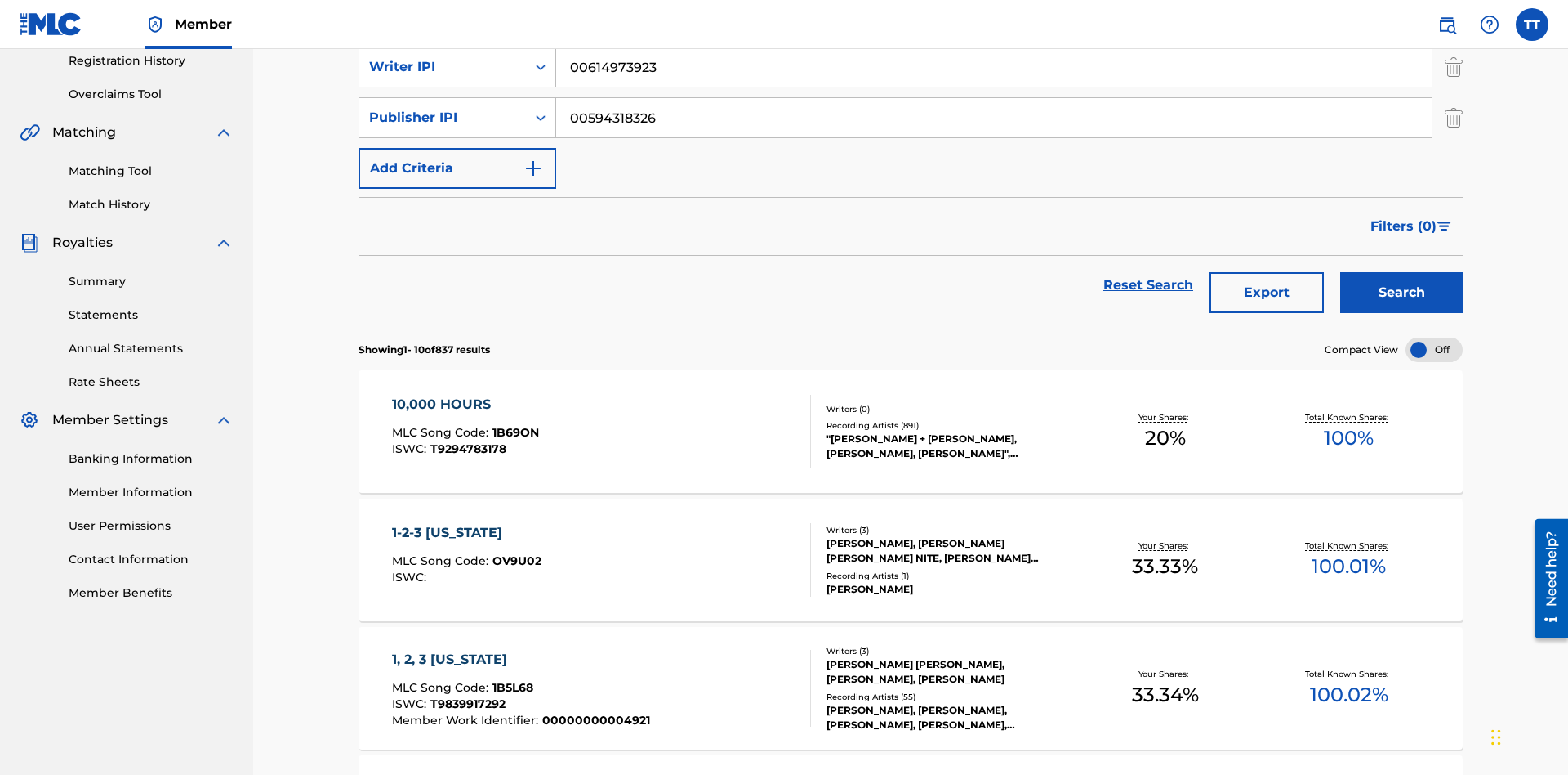
type input "00594318326"
click at [457, 148] on button "Add Criteria" at bounding box center [457, 169] width 198 height 41
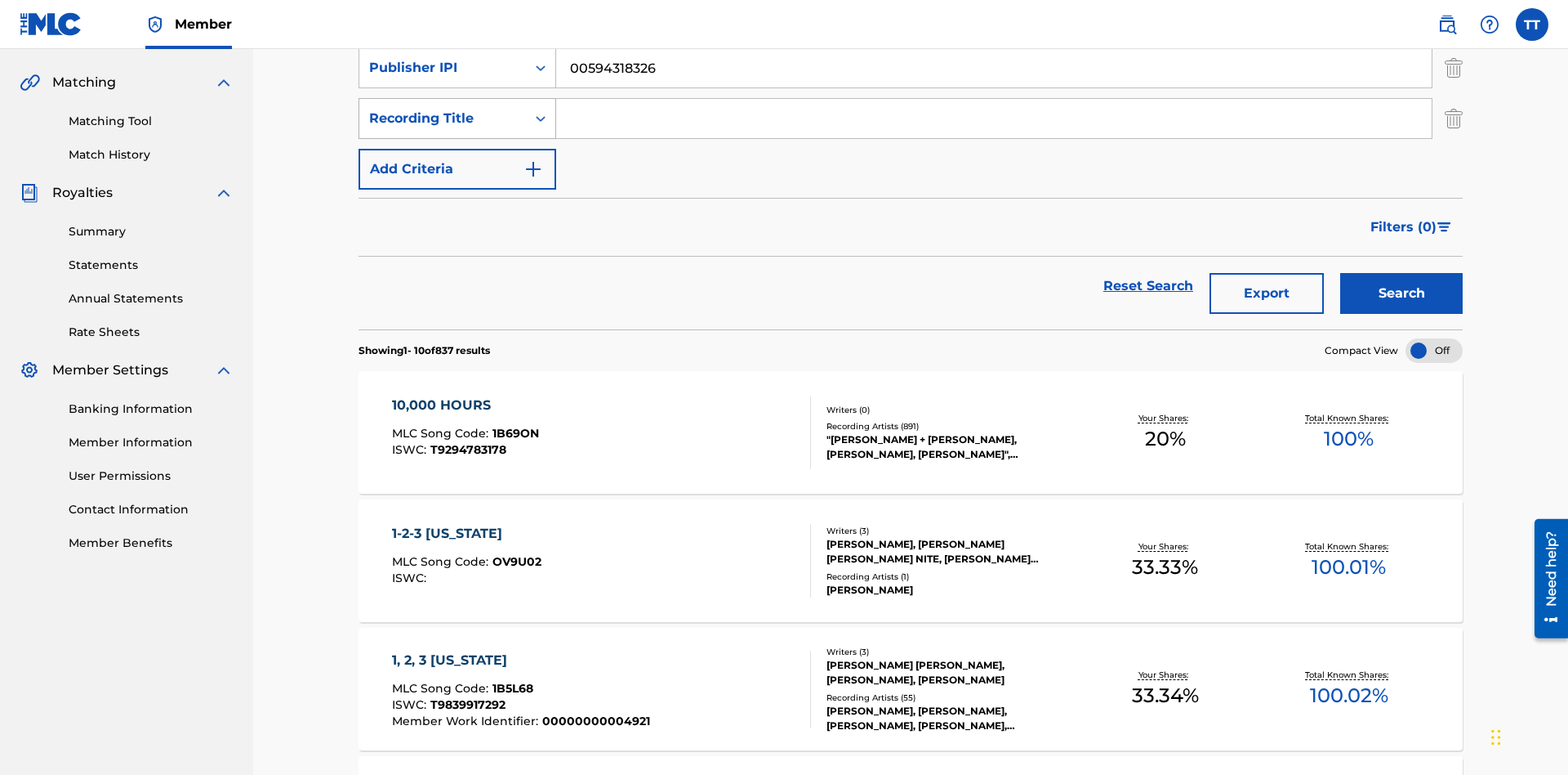
click at [442, 114] on div "Recording Title" at bounding box center [442, 118] width 147 height 20
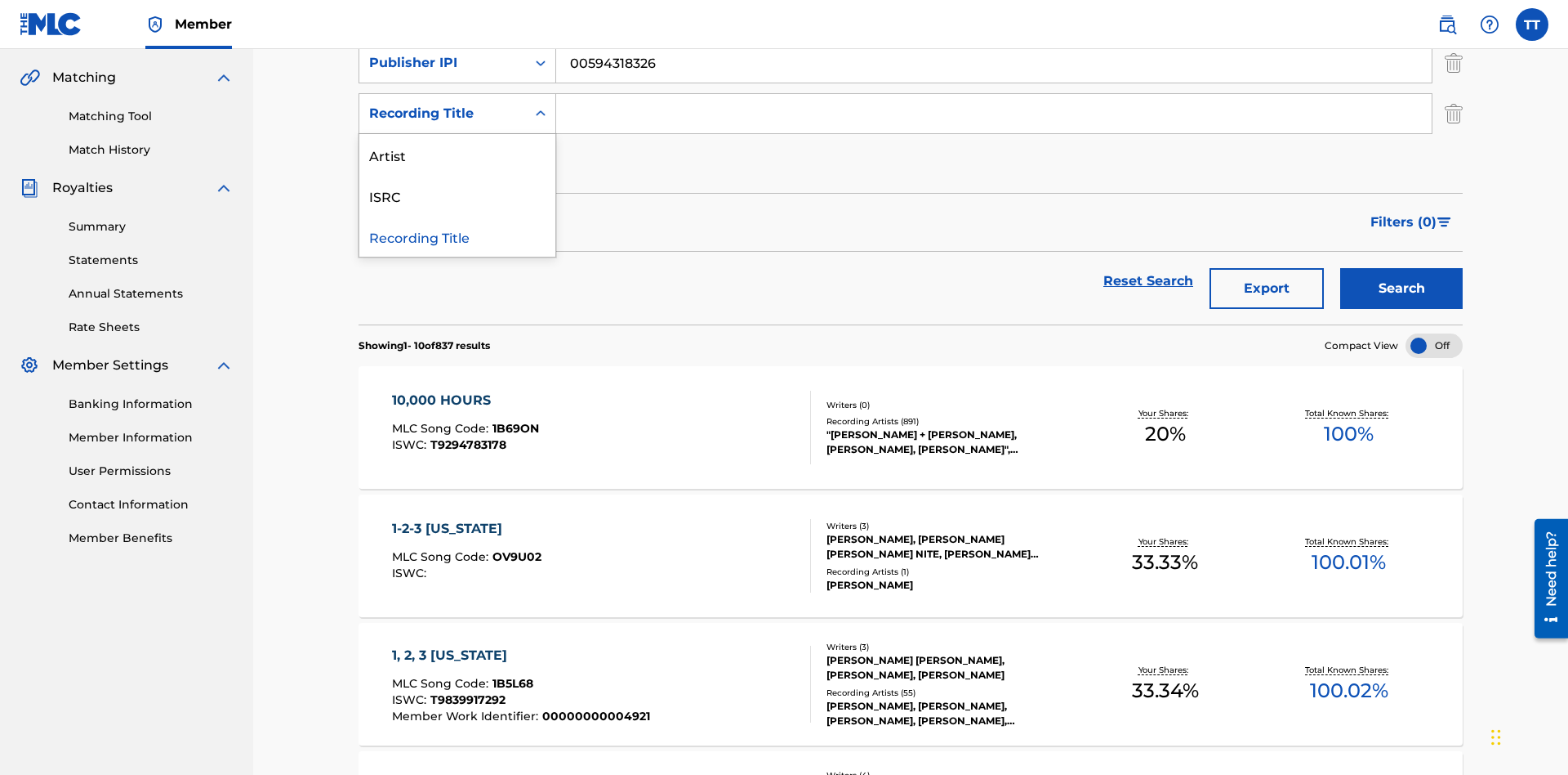
click at [457, 154] on div "Artist" at bounding box center [457, 154] width 196 height 41
click at [994, 117] on input "Search Form" at bounding box center [994, 114] width 876 height 39
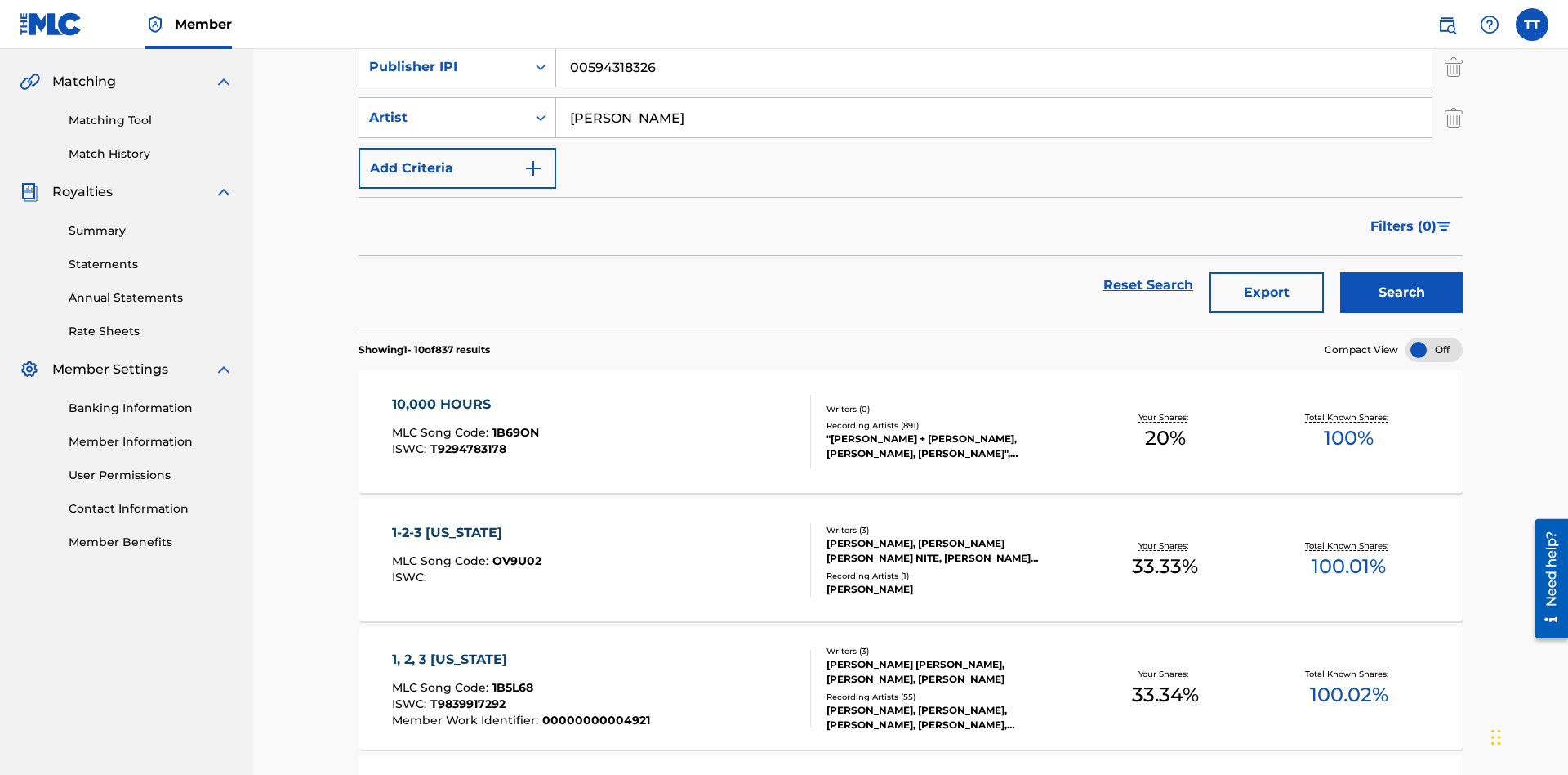
type input "BRETT YOUNG"
click at [1401, 272] on button "Search" at bounding box center [1401, 293] width 122 height 41
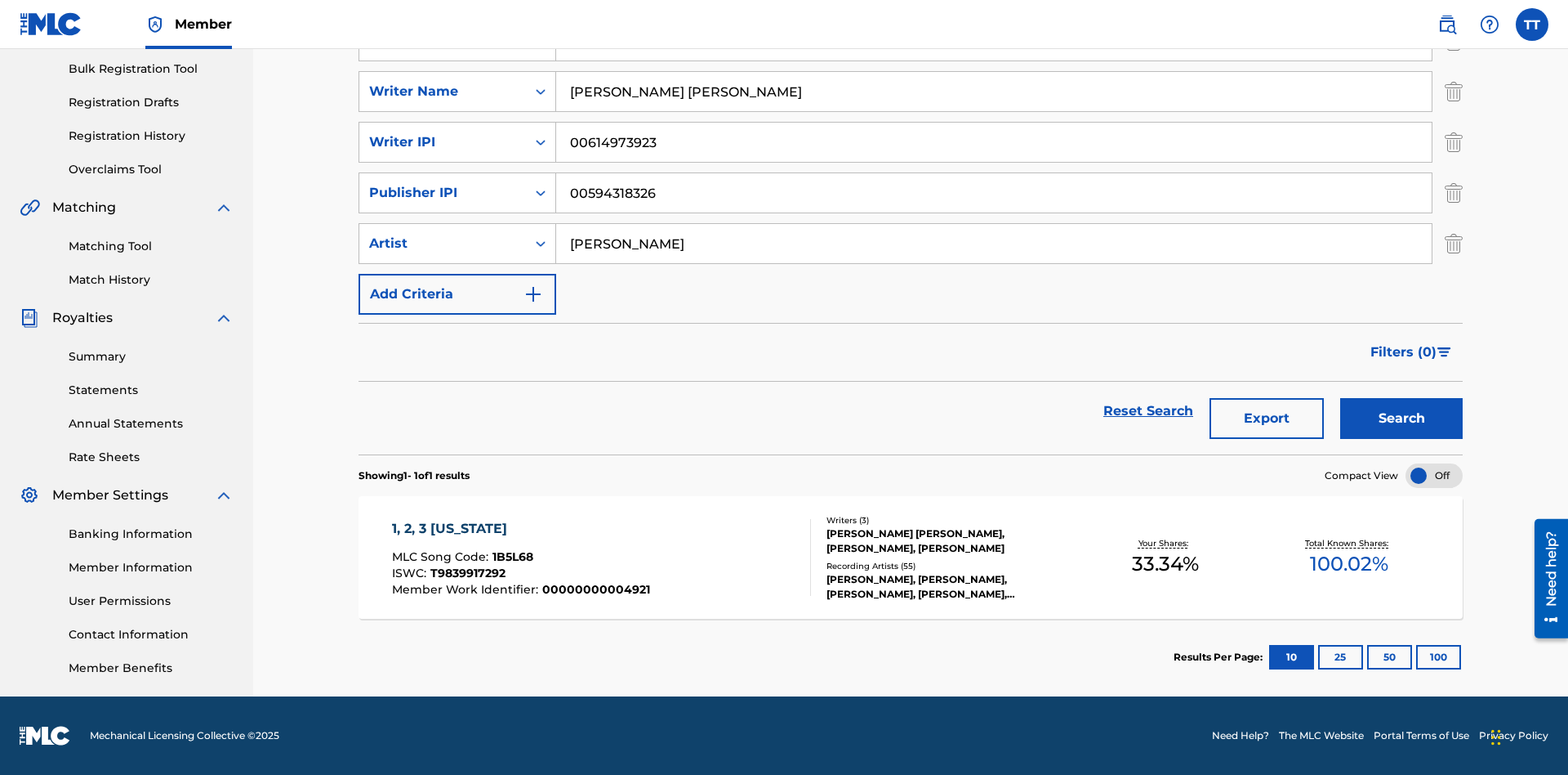
click at [1417, 657] on button "100" at bounding box center [1439, 657] width 45 height 25
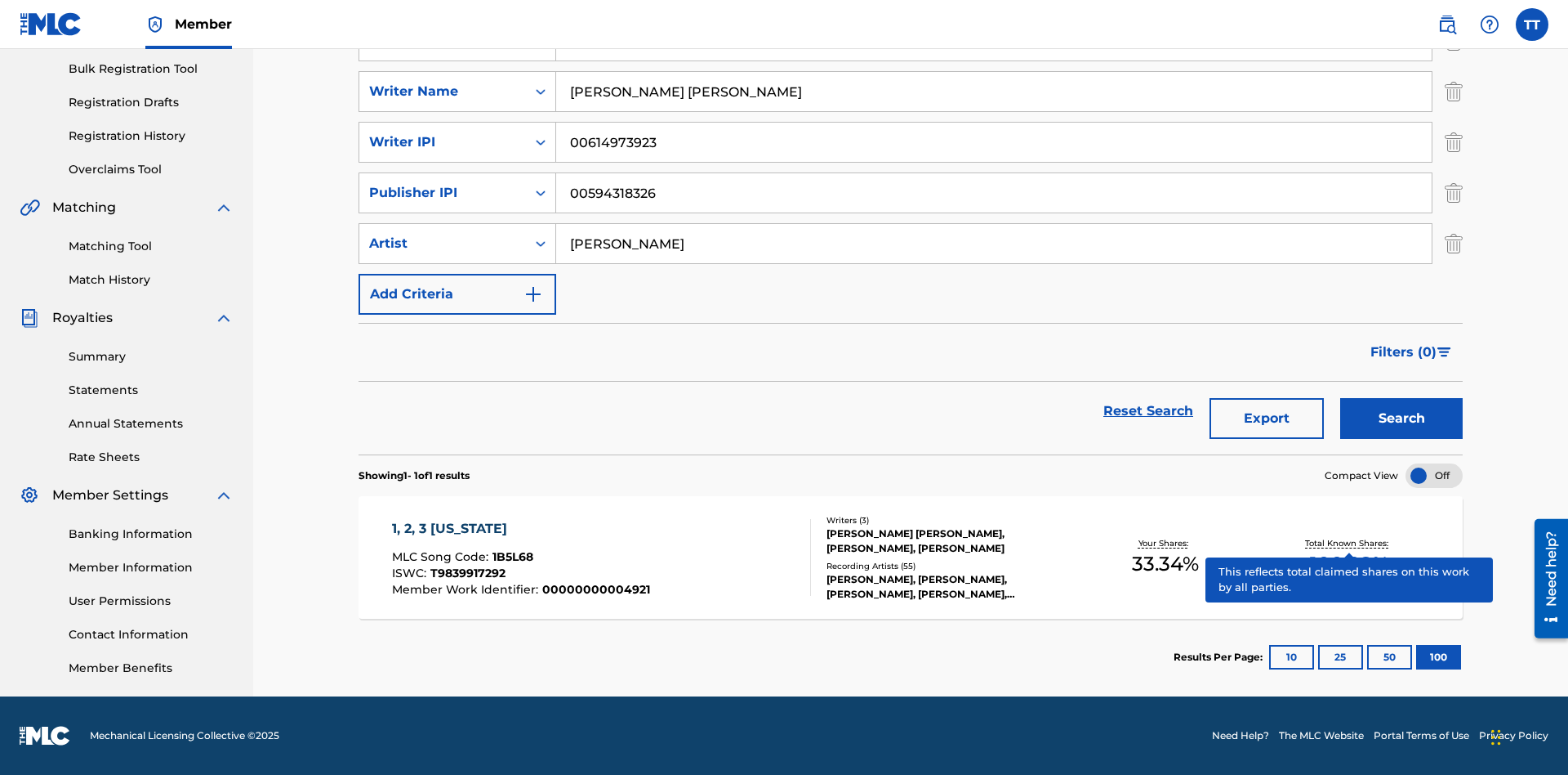
click at [510, 557] on span "1B5L68" at bounding box center [513, 556] width 41 height 15
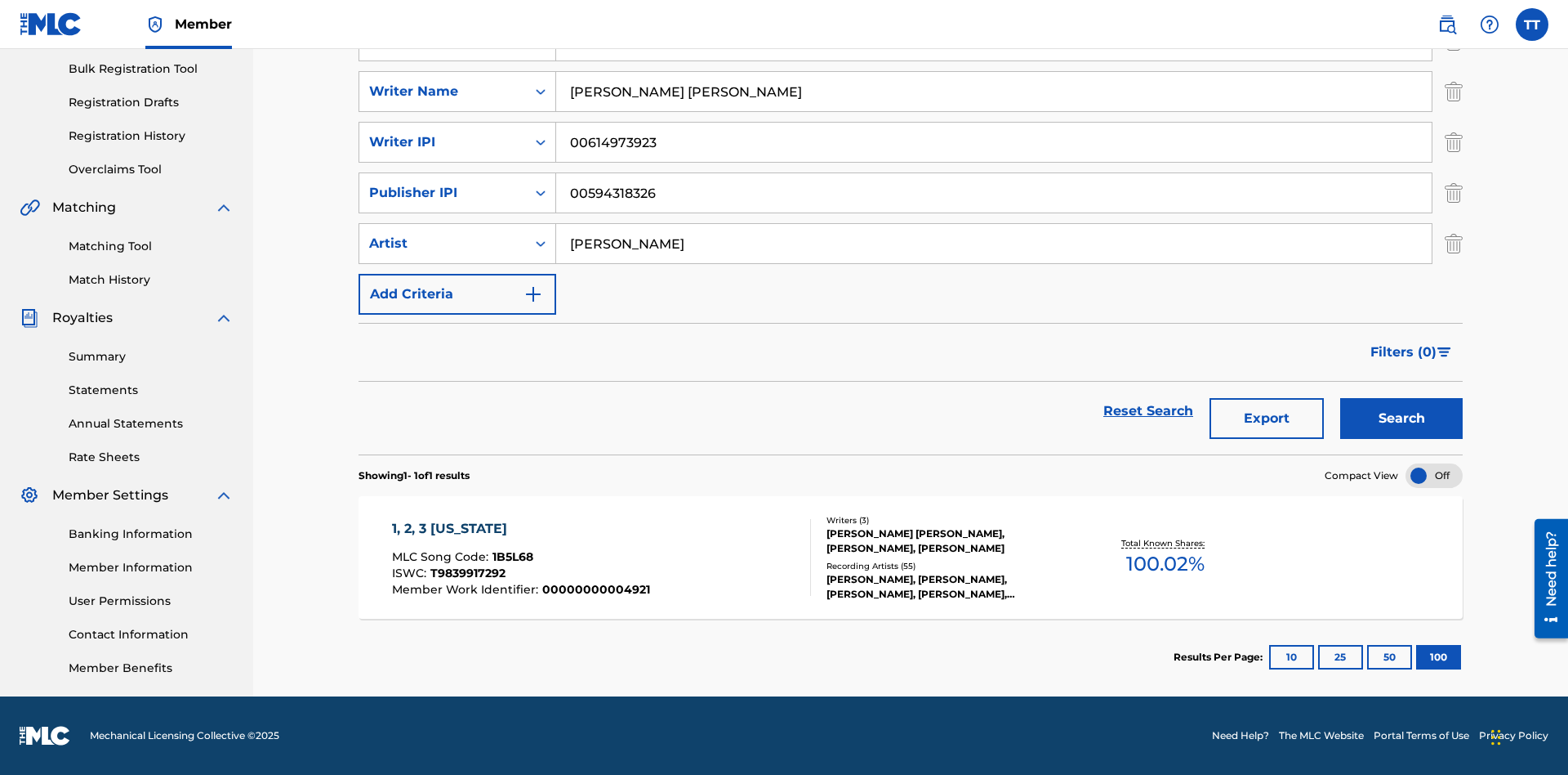
click at [1267, 419] on button "Export" at bounding box center [1267, 419] width 115 height 41
